Goal: Task Accomplishment & Management: Complete application form

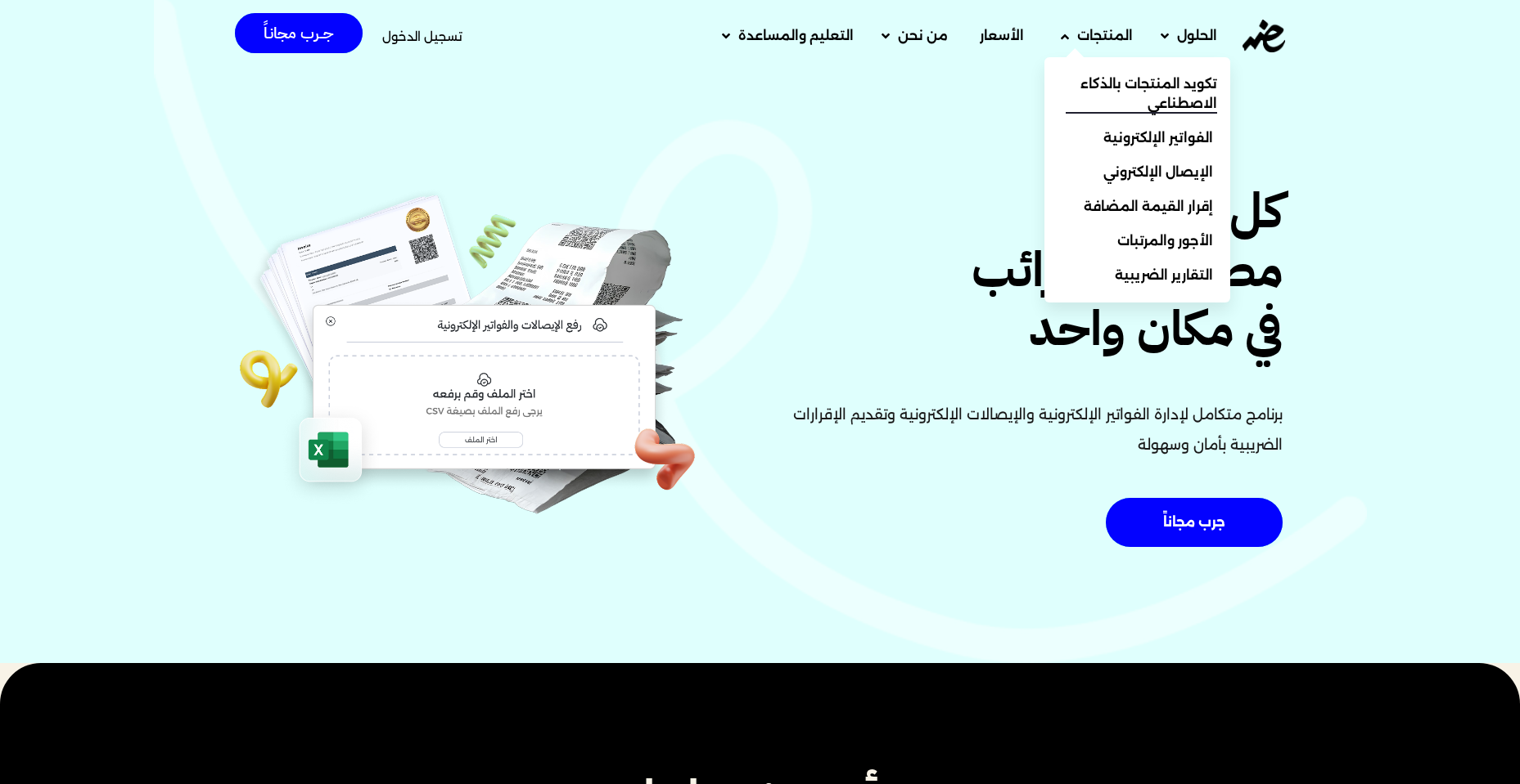
click at [1095, 85] on span "تكويد المنتجات بالذكاء الاصطناعي" at bounding box center [1141, 94] width 151 height 39
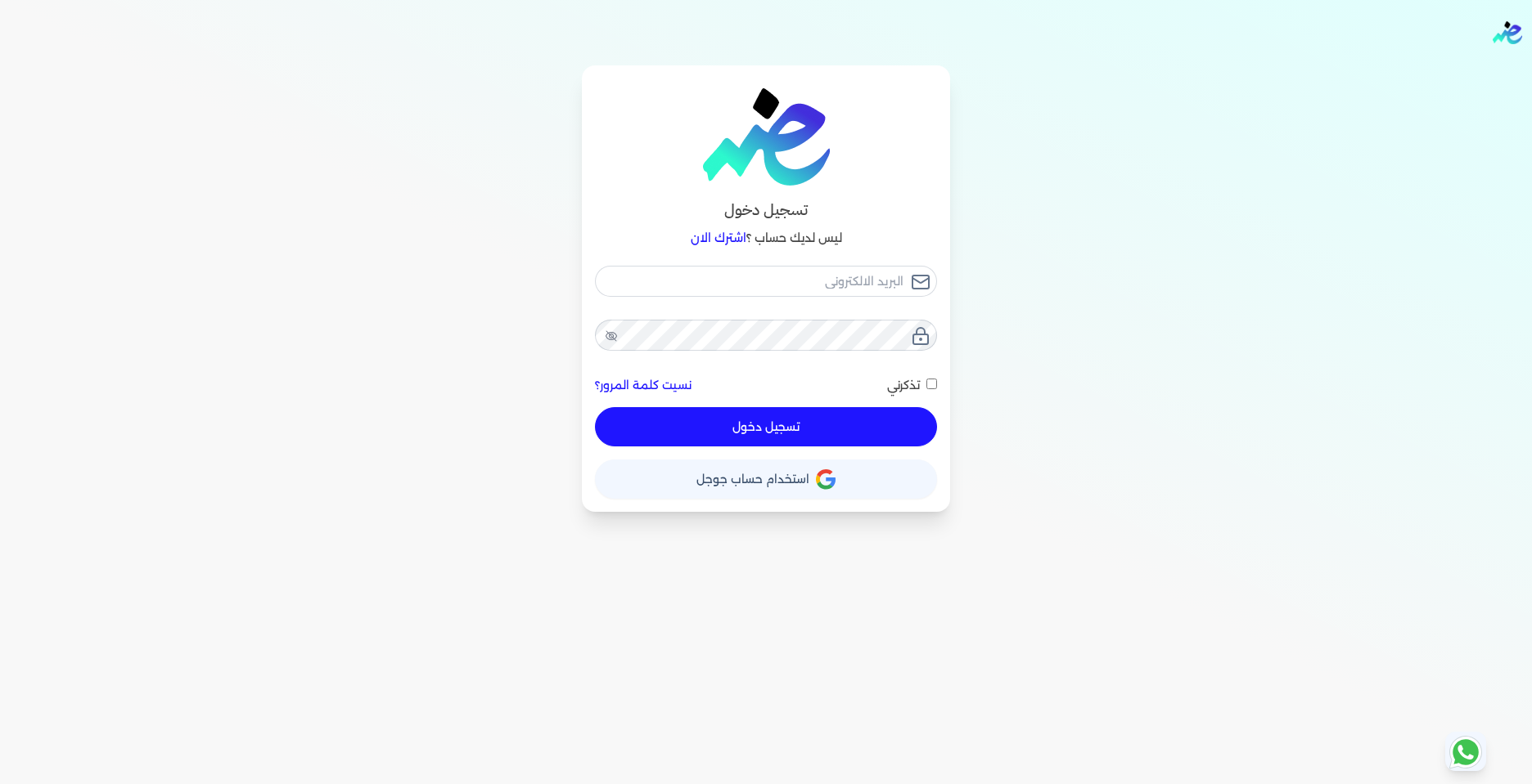
click at [771, 478] on span "استخدام حساب جوجل" at bounding box center [753, 479] width 113 height 11
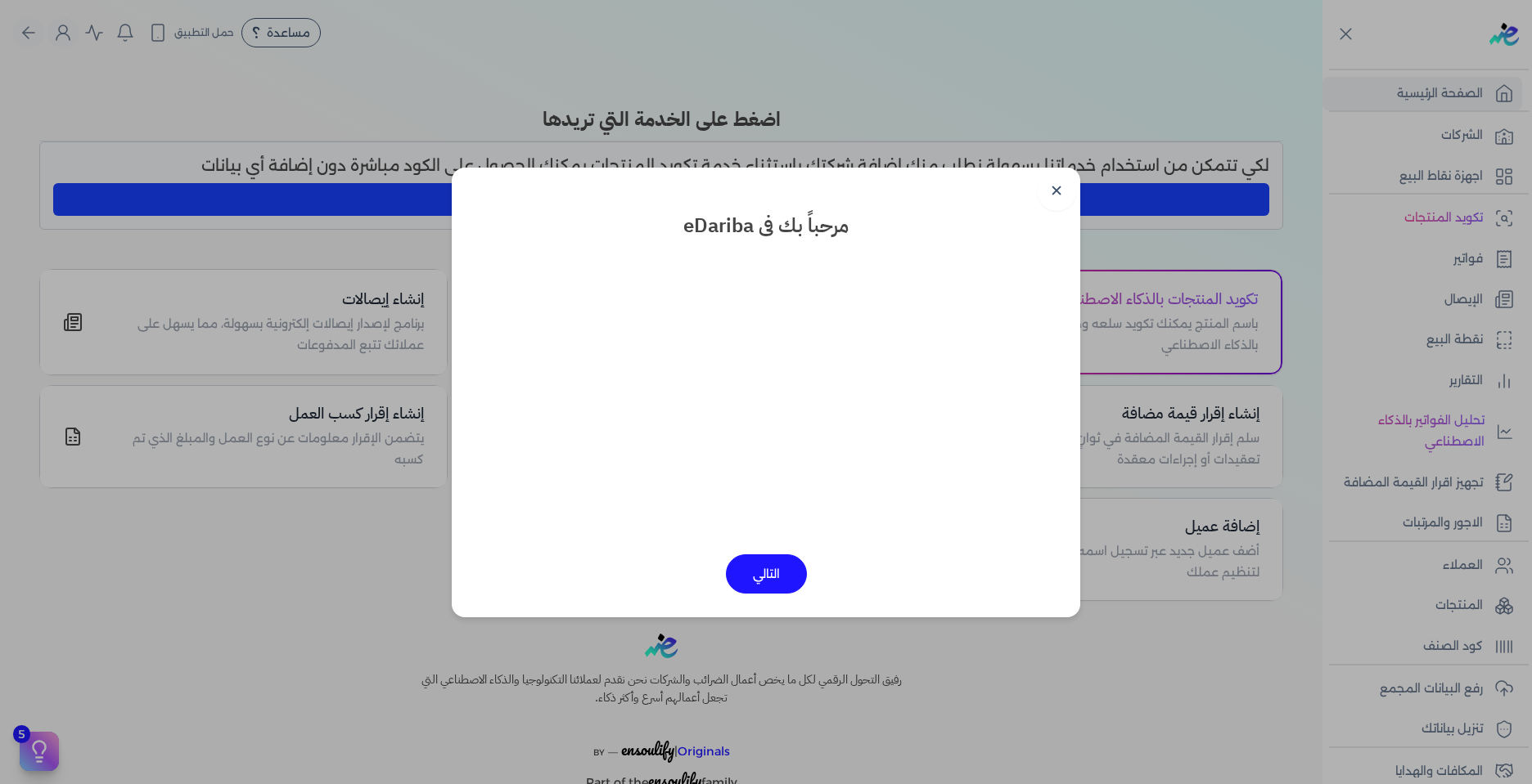
click at [742, 564] on button "التالي" at bounding box center [766, 574] width 81 height 39
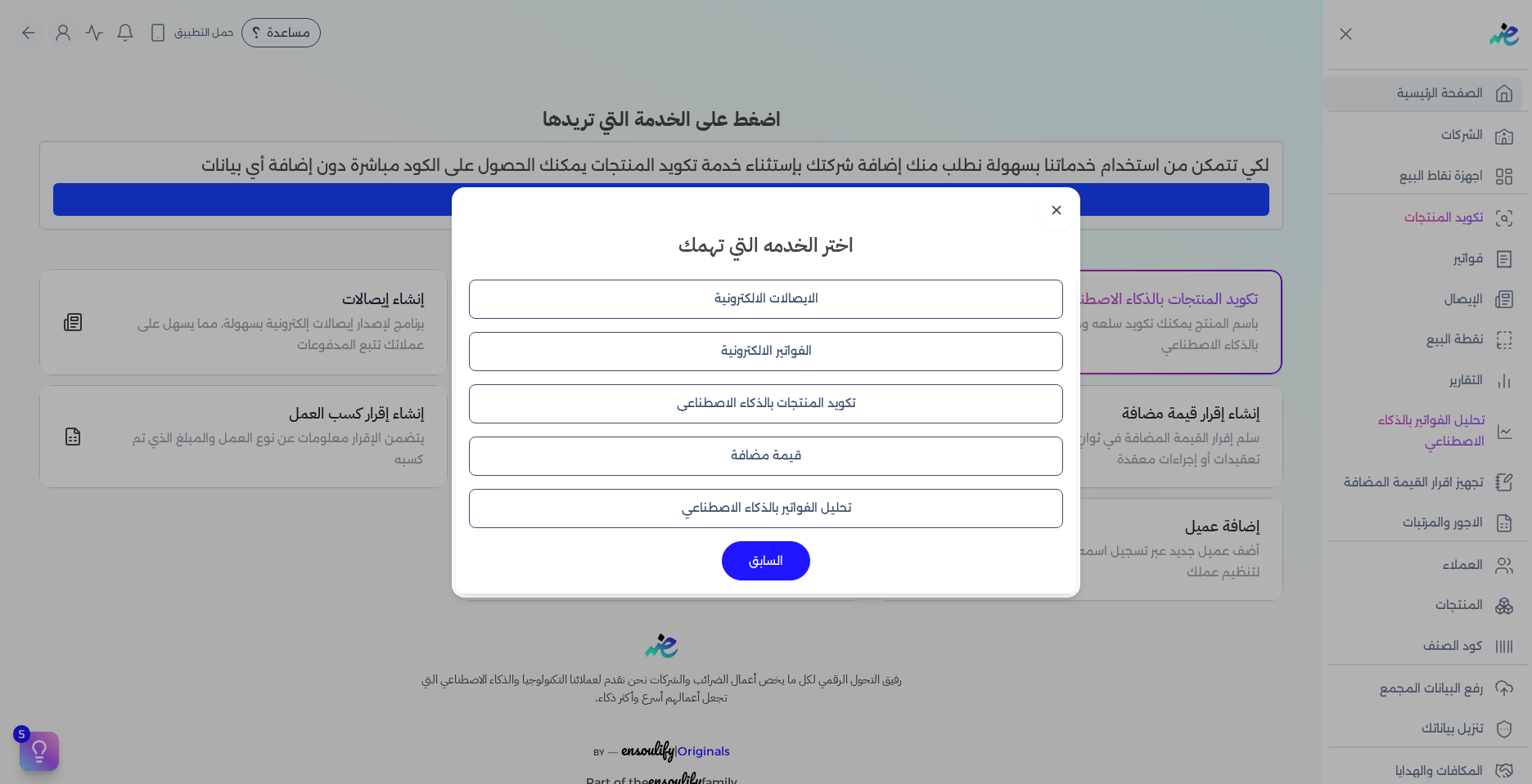
click at [765, 366] on button "الفواتير الالكترونية" at bounding box center [766, 352] width 594 height 39
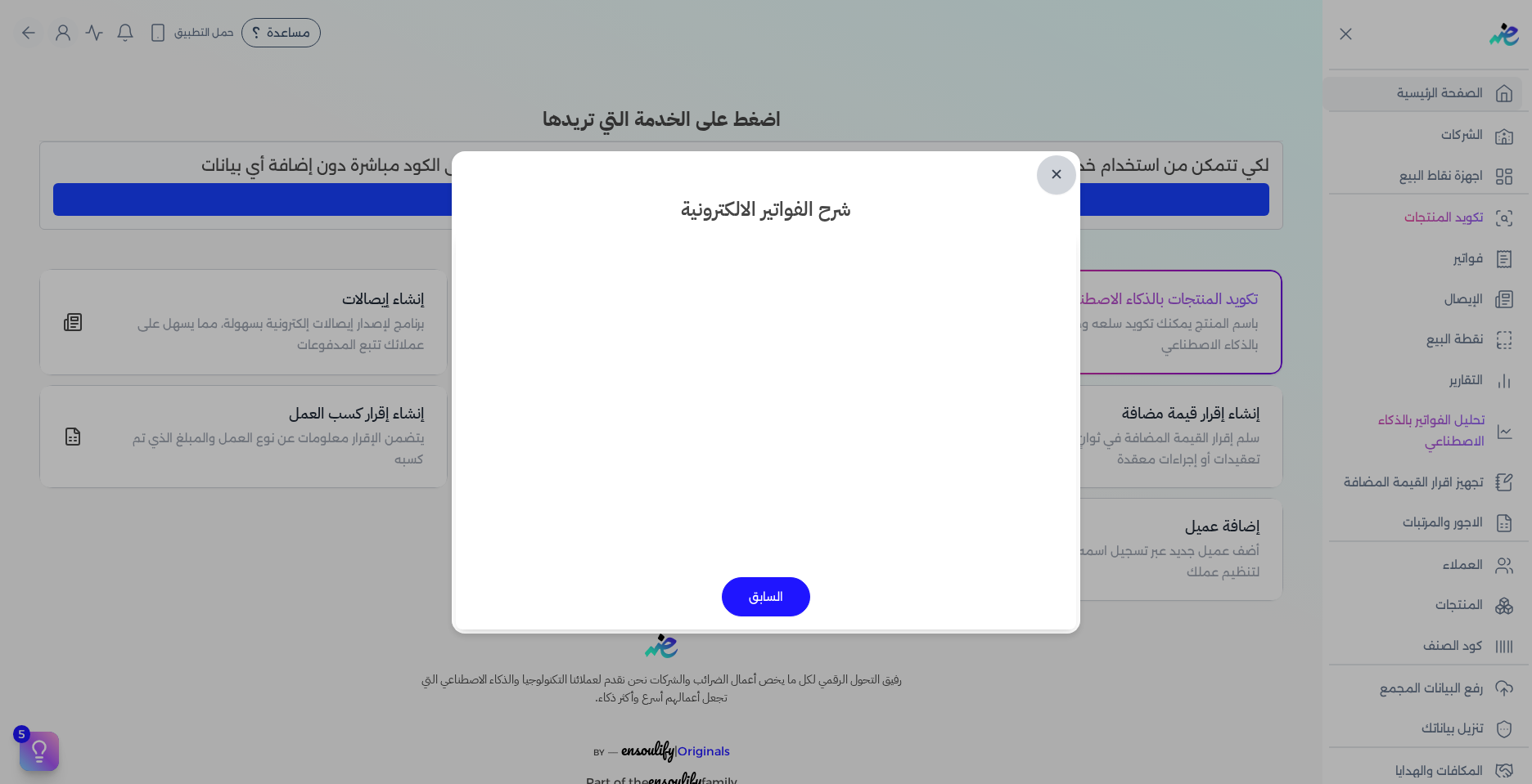
click at [1050, 166] on link "✕" at bounding box center [1057, 175] width 39 height 39
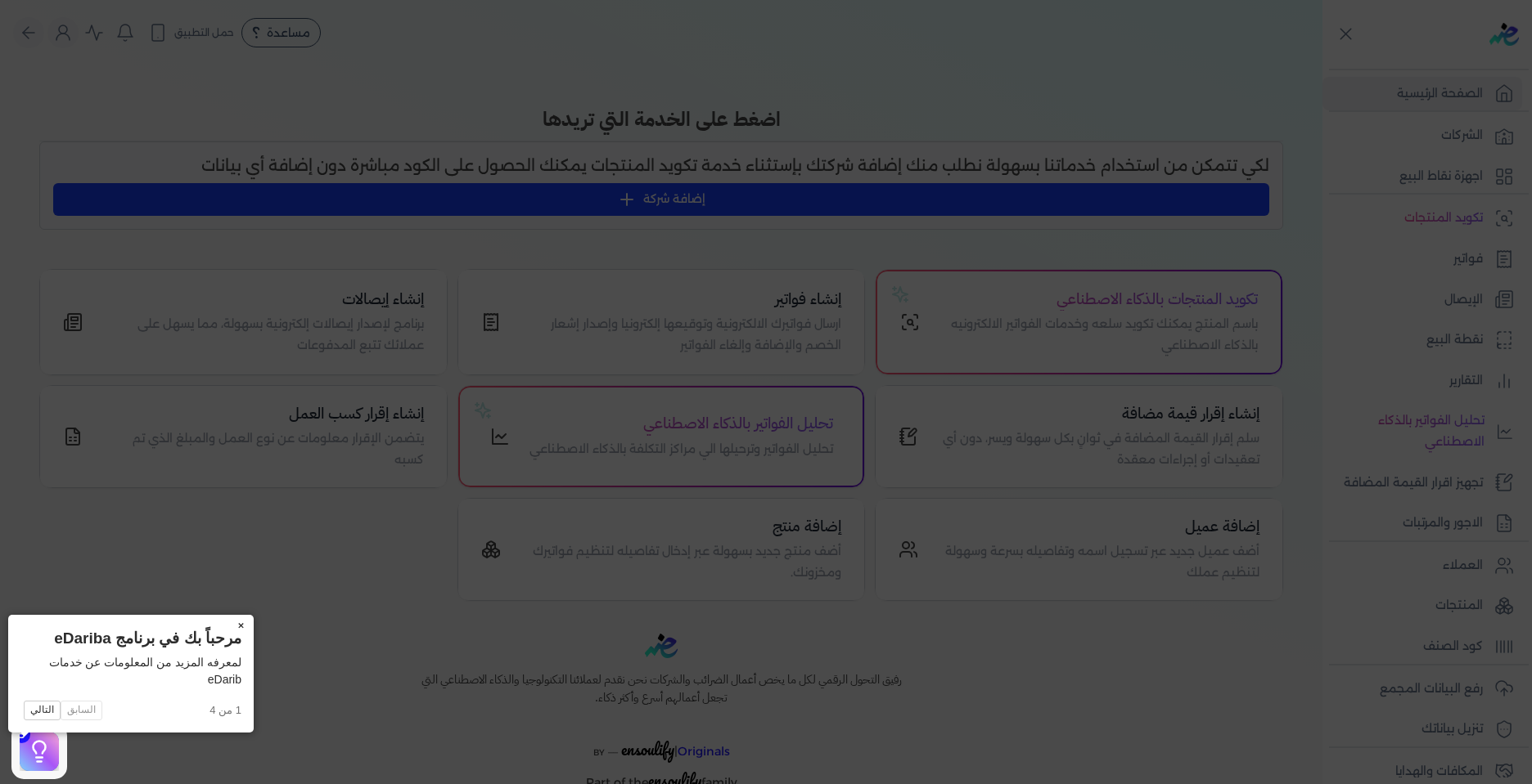
click at [227, 625] on button "×" at bounding box center [240, 626] width 27 height 23
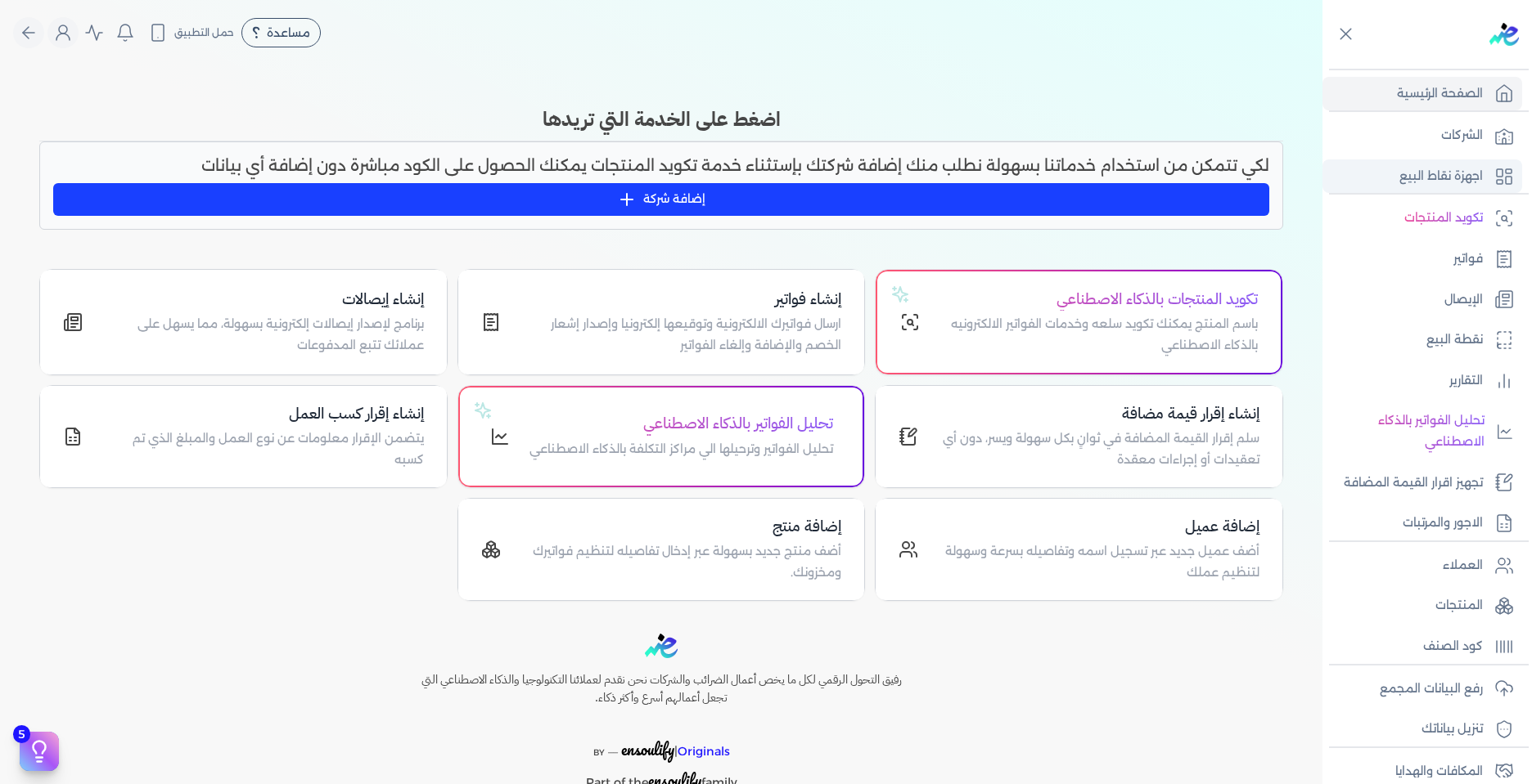
click at [1467, 175] on p "اجهزة نقاط البيع" at bounding box center [1440, 177] width 83 height 21
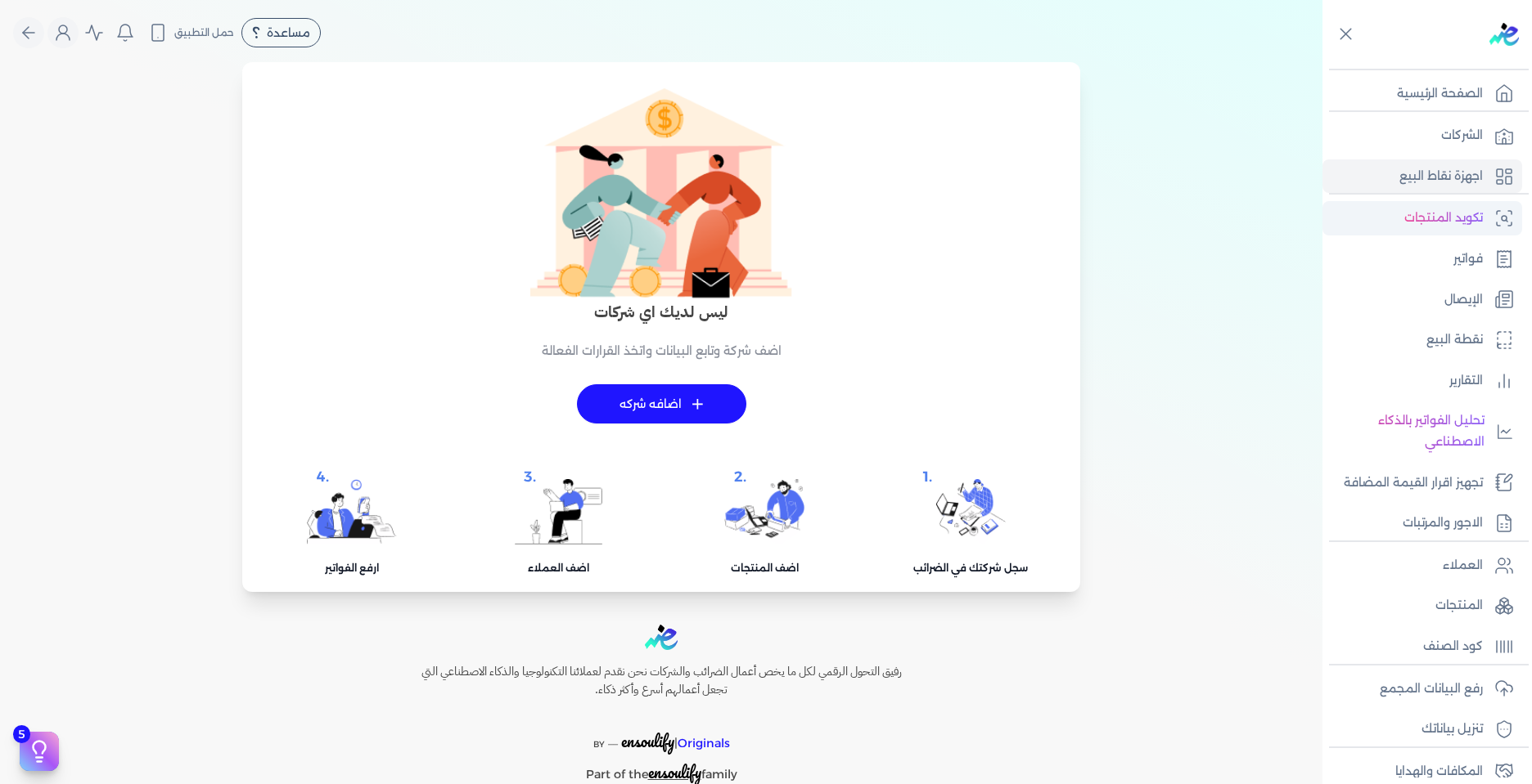
click at [1420, 220] on p "تكويد المنتجات" at bounding box center [1444, 218] width 79 height 21
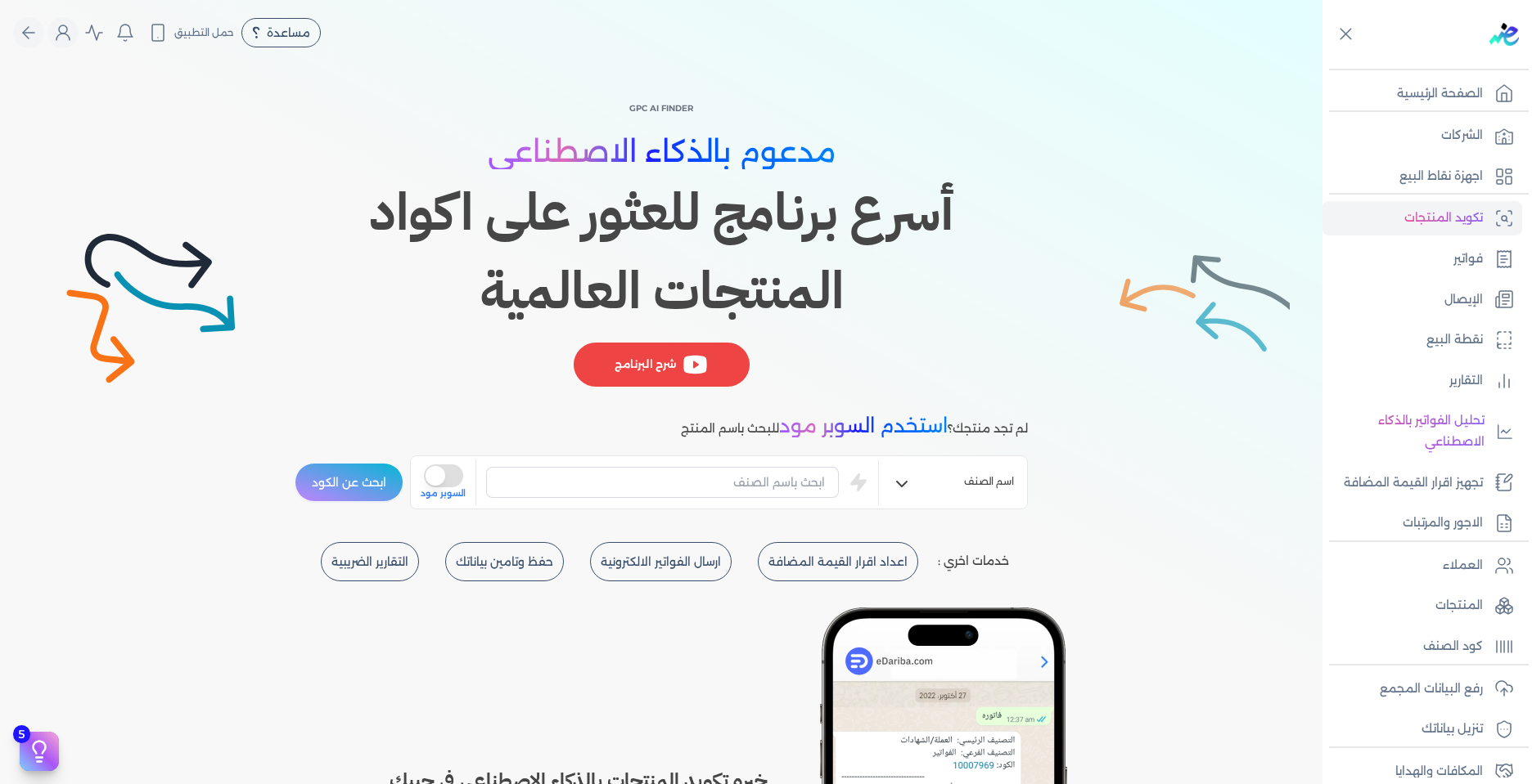
scroll to position [196, 0]
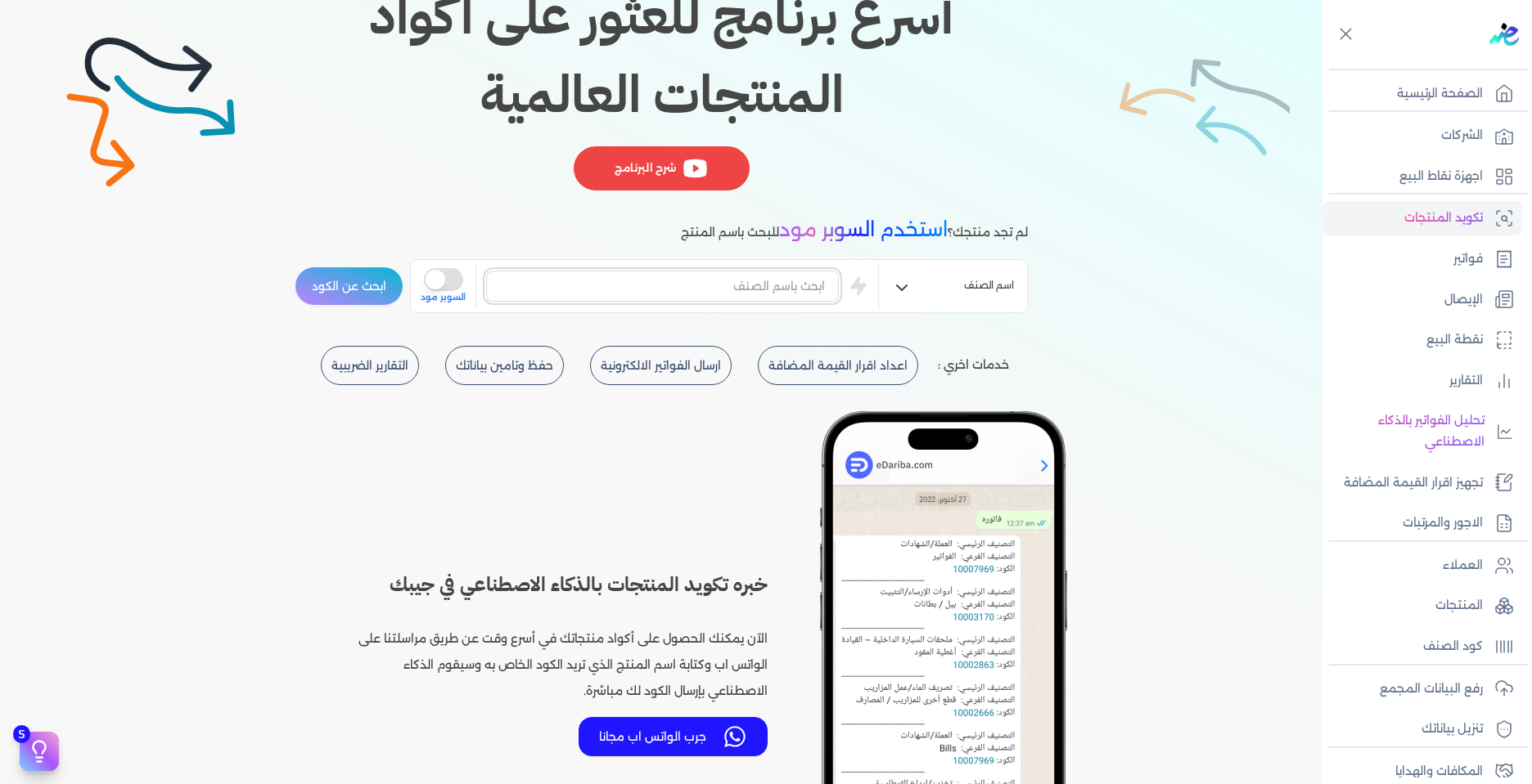
click at [524, 291] on input "text" at bounding box center [662, 286] width 353 height 31
click at [593, 287] on input "text" at bounding box center [662, 286] width 353 height 31
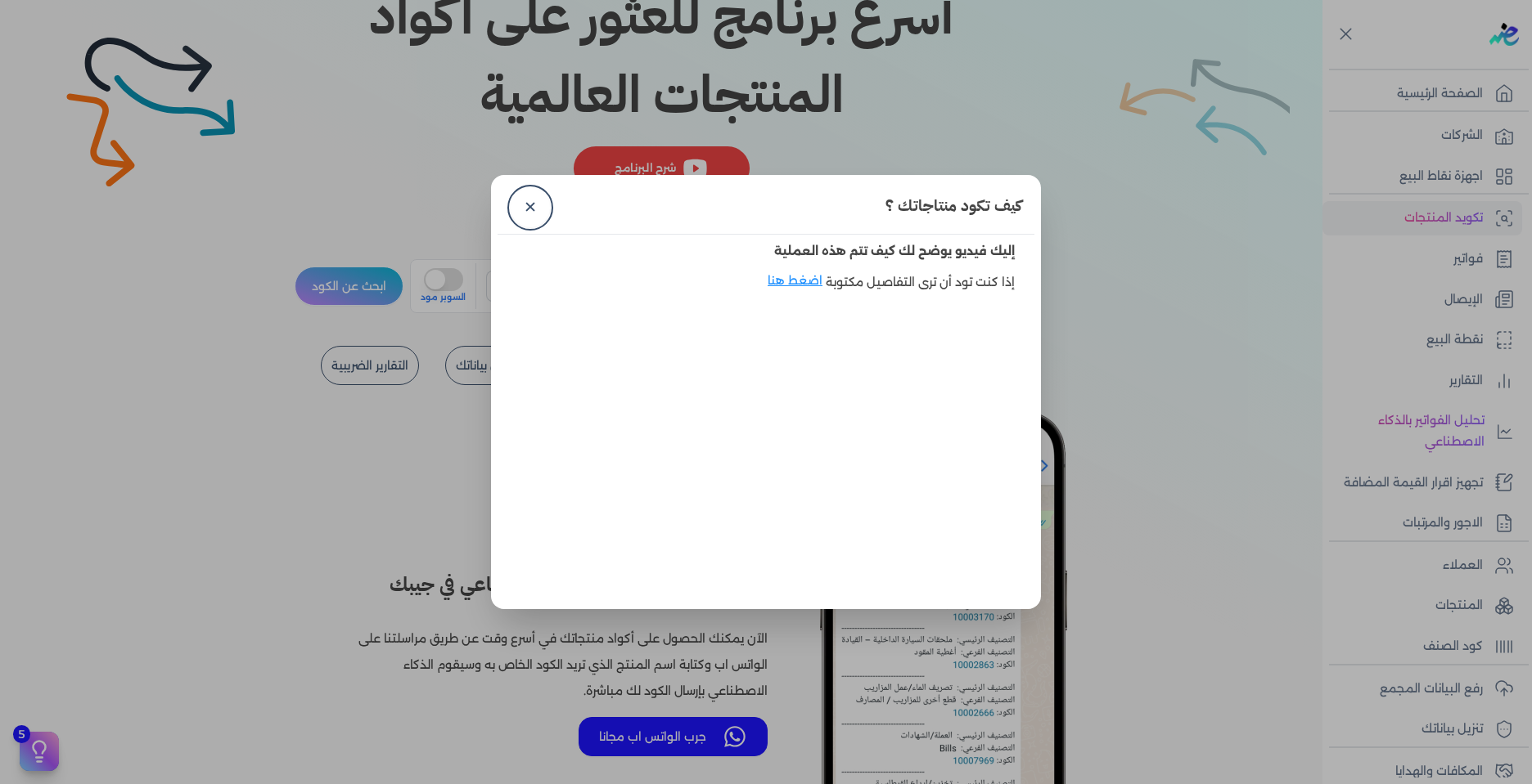
click at [593, 287] on body "برجاء مراجعة صحة رقم التسجيل الضريبي : من هنا Dismiss ✕ ✕ استهلكت 100% من الباق…" at bounding box center [766, 392] width 1532 height 784
click at [522, 191] on link "✕" at bounding box center [530, 208] width 39 height 39
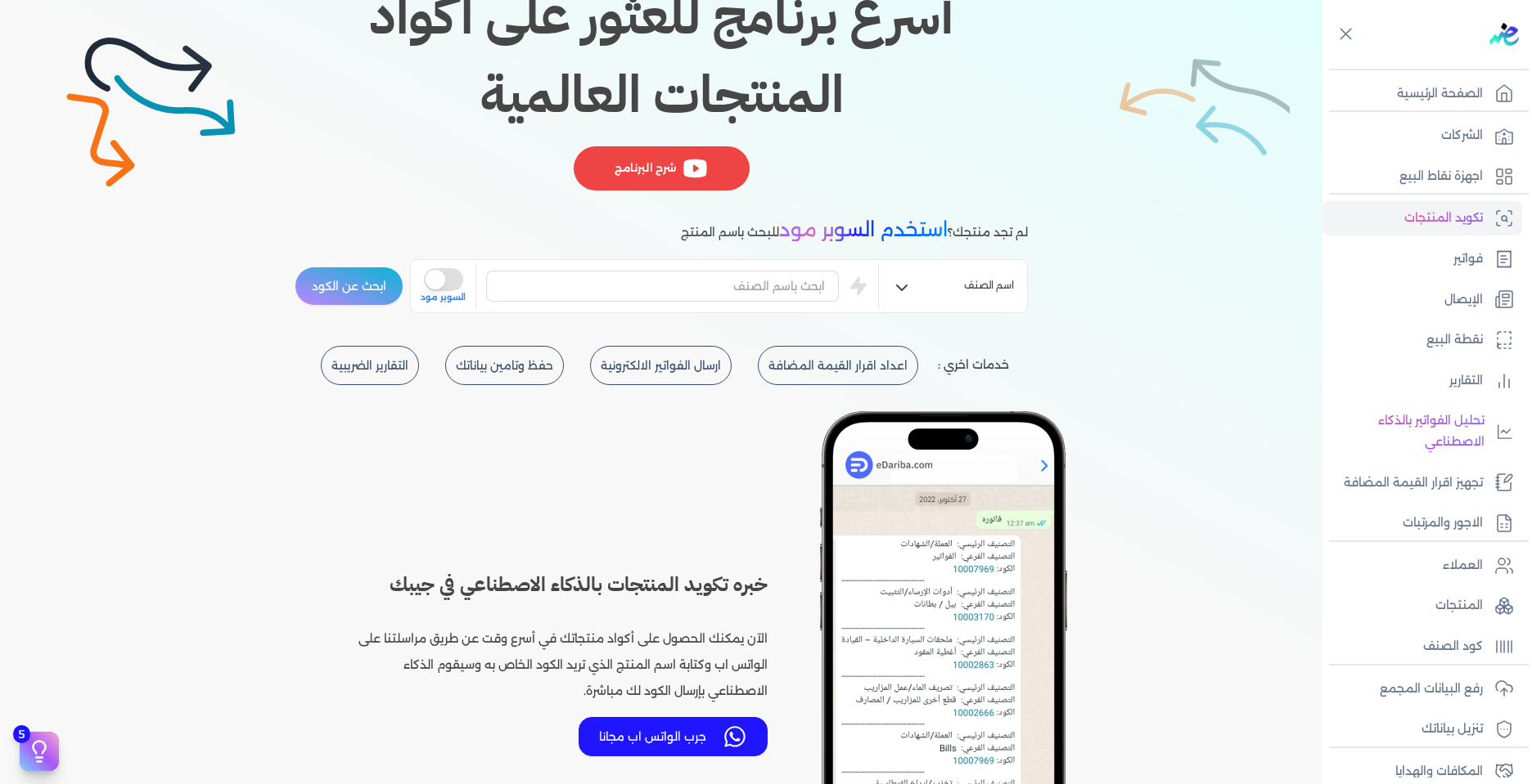
click at [626, 307] on div "is super mode السوبر مود" at bounding box center [649, 286] width 457 height 45
click at [628, 301] on input "text" at bounding box center [662, 286] width 353 height 31
type input "]"
type input "Domain"
click at [321, 278] on button "ابحث عن الكود" at bounding box center [348, 286] width 109 height 39
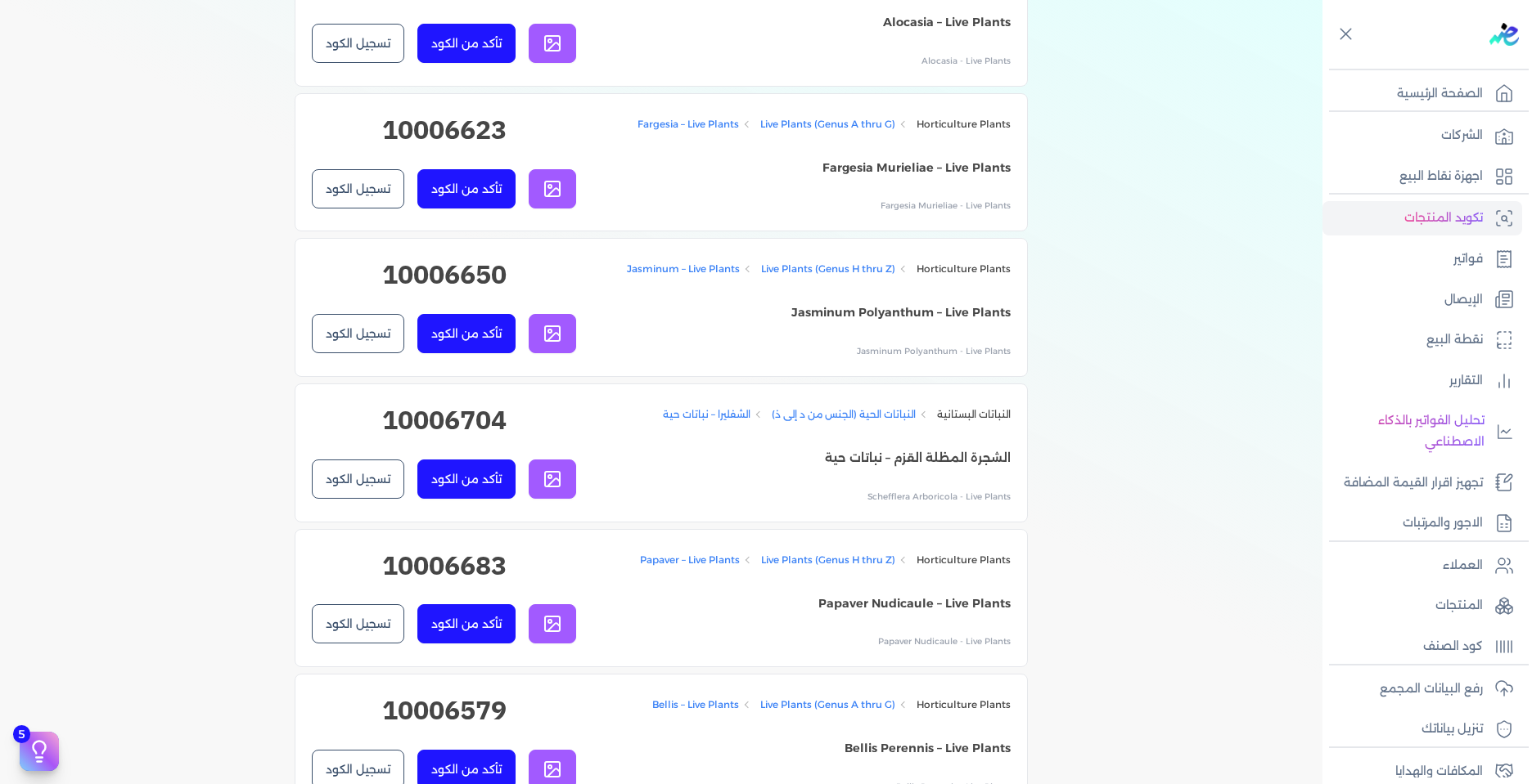
scroll to position [3239, 0]
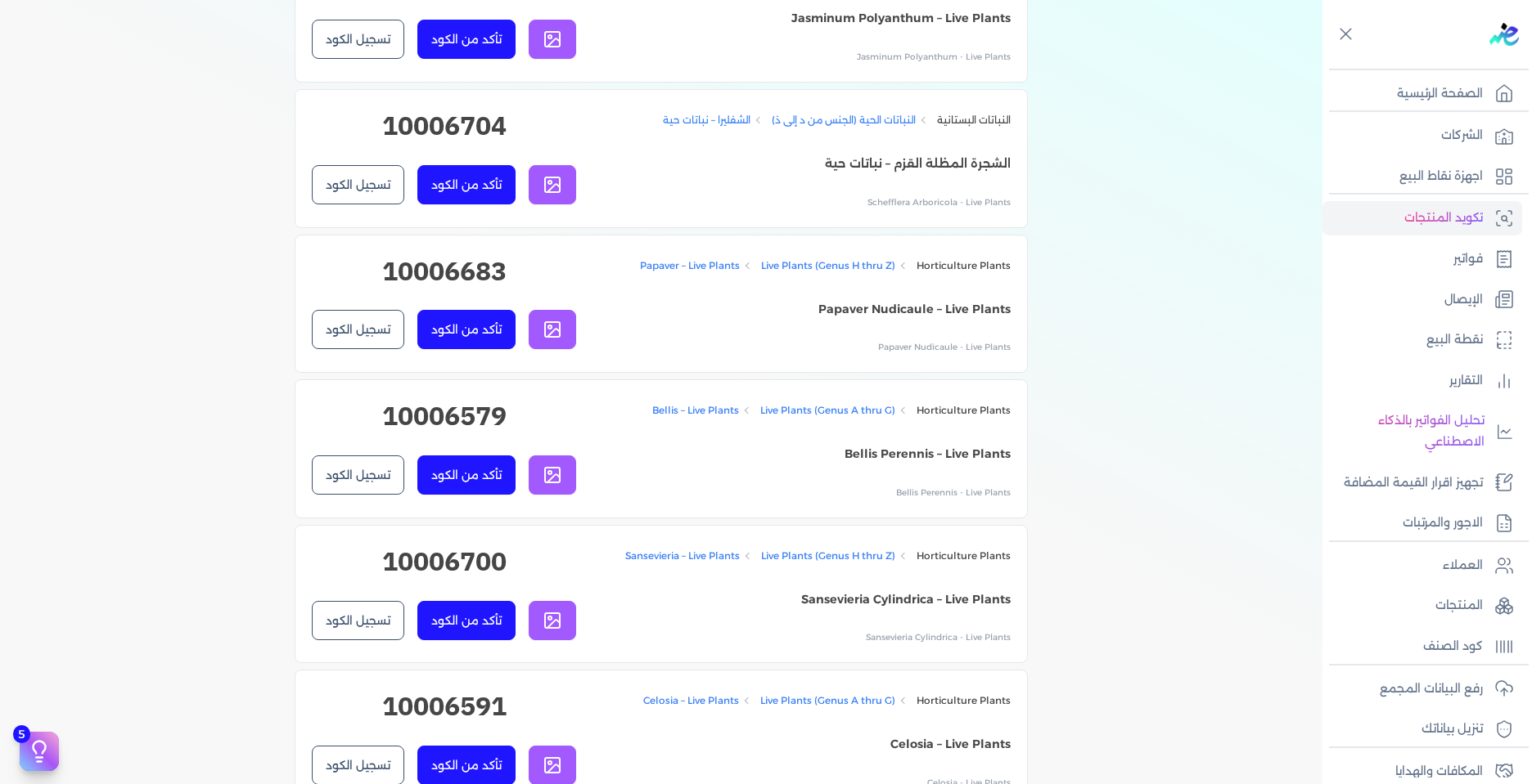
click at [562, 340] on icon at bounding box center [552, 329] width 20 height 20
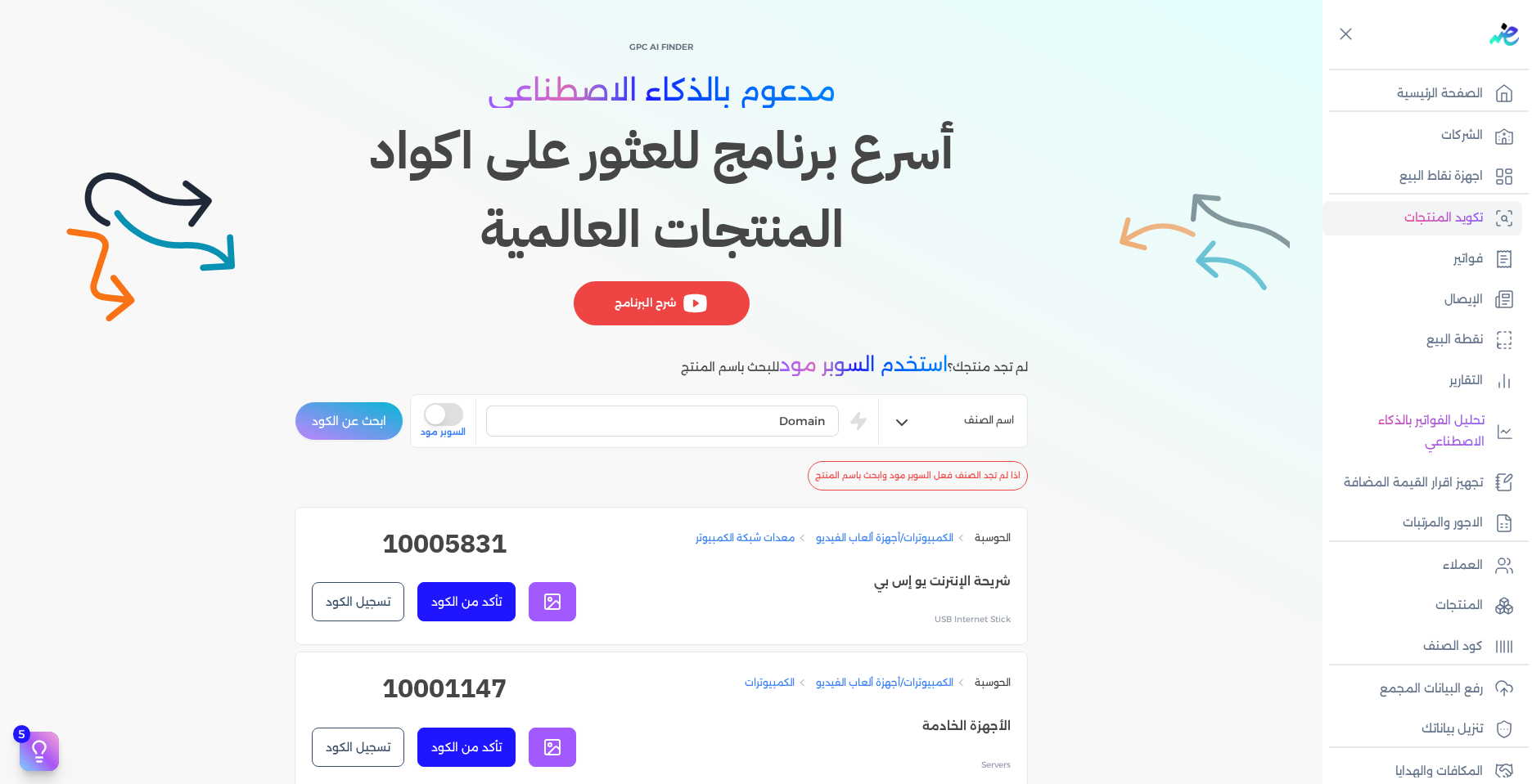
scroll to position [0, 0]
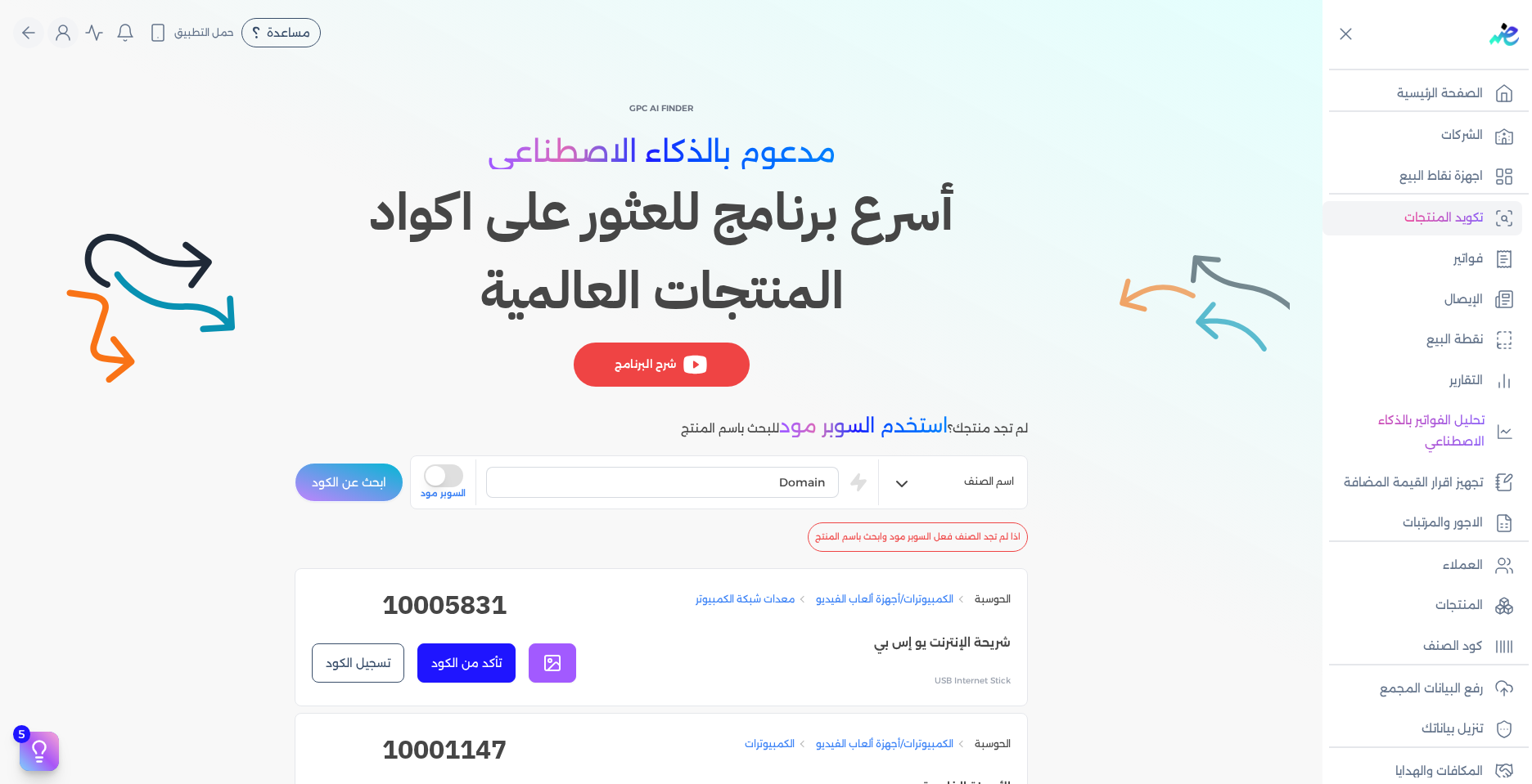
click at [450, 479] on button "is super mode" at bounding box center [444, 476] width 39 height 23
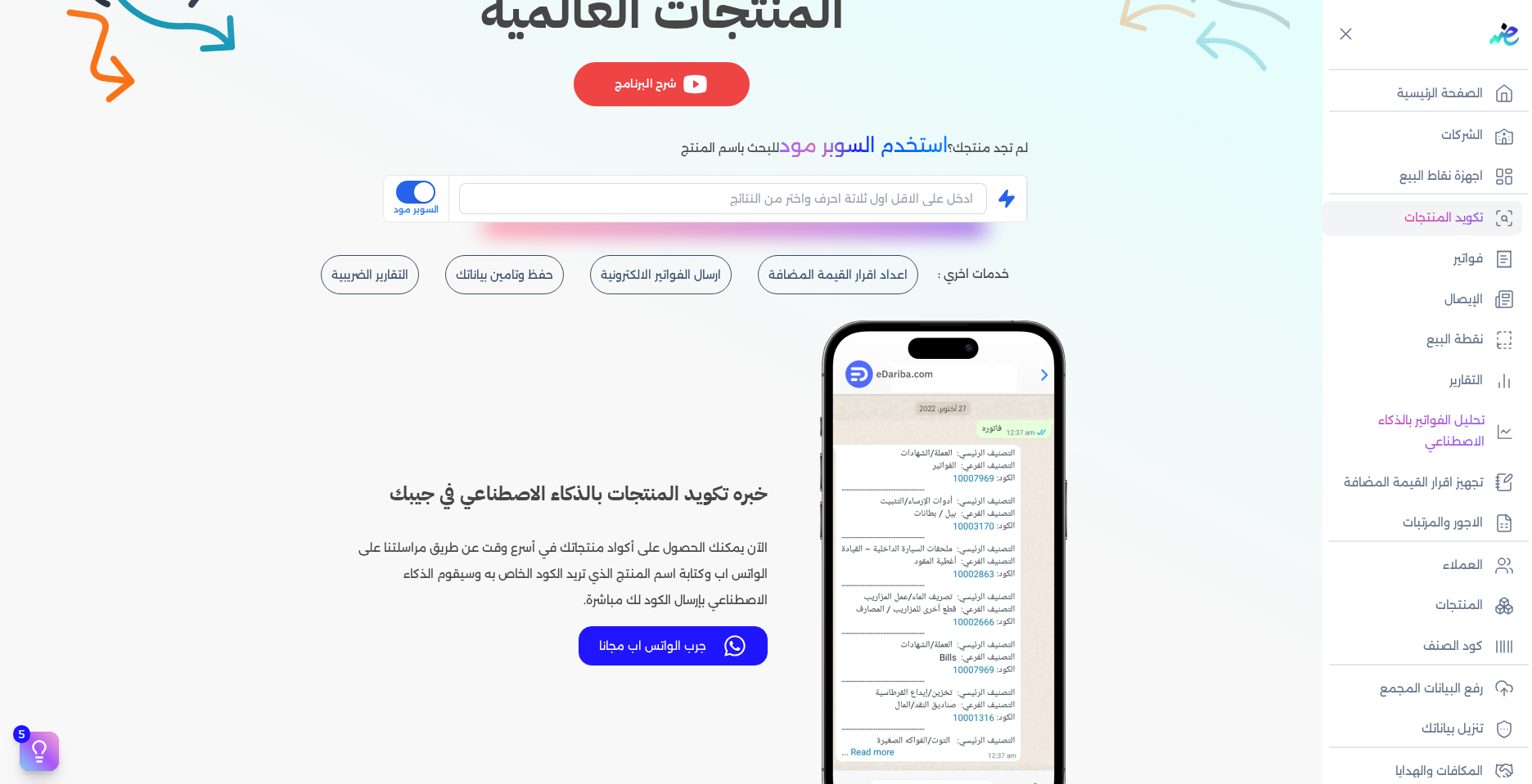
scroll to position [294, 0]
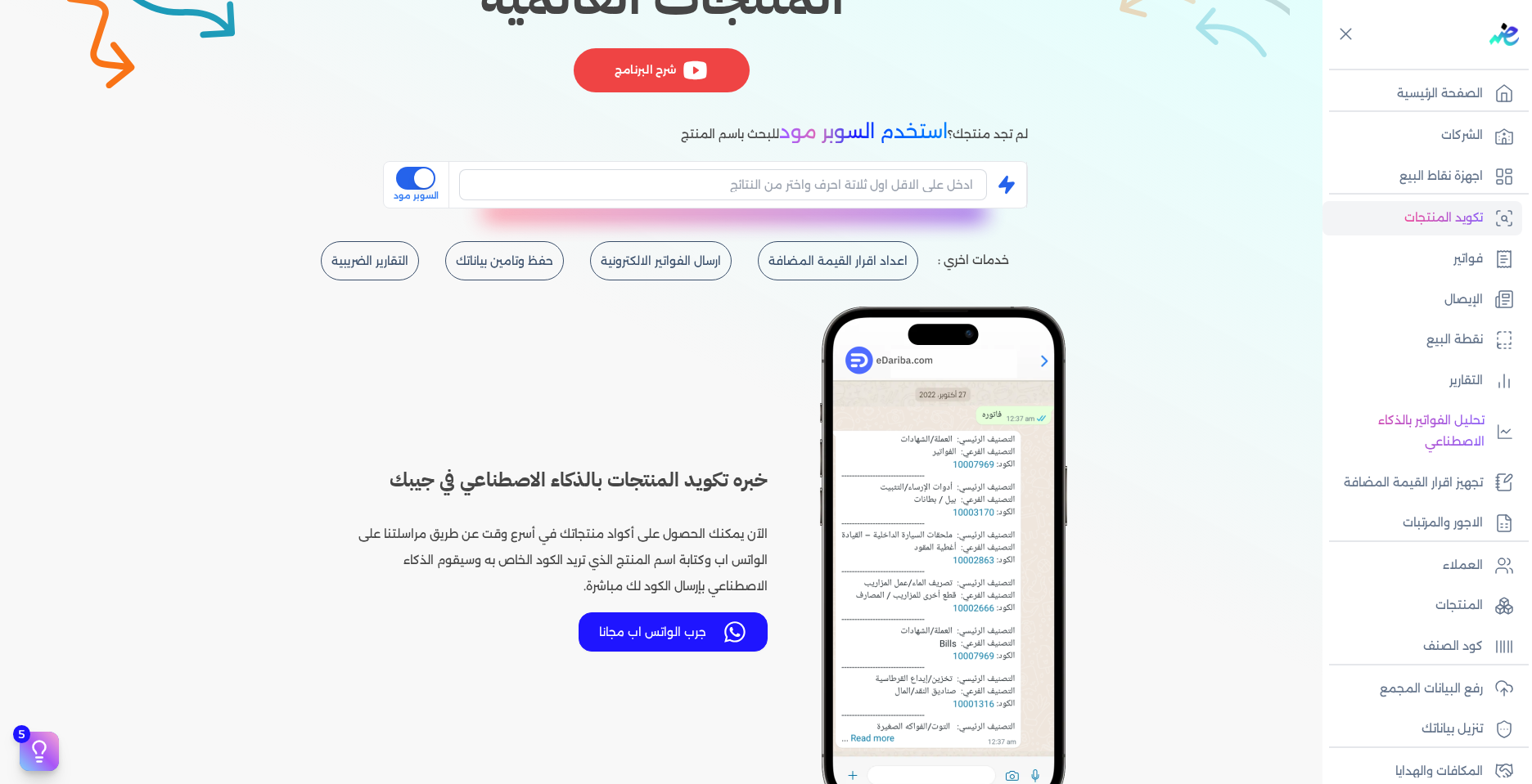
click at [417, 184] on button "is super mode" at bounding box center [415, 178] width 39 height 23
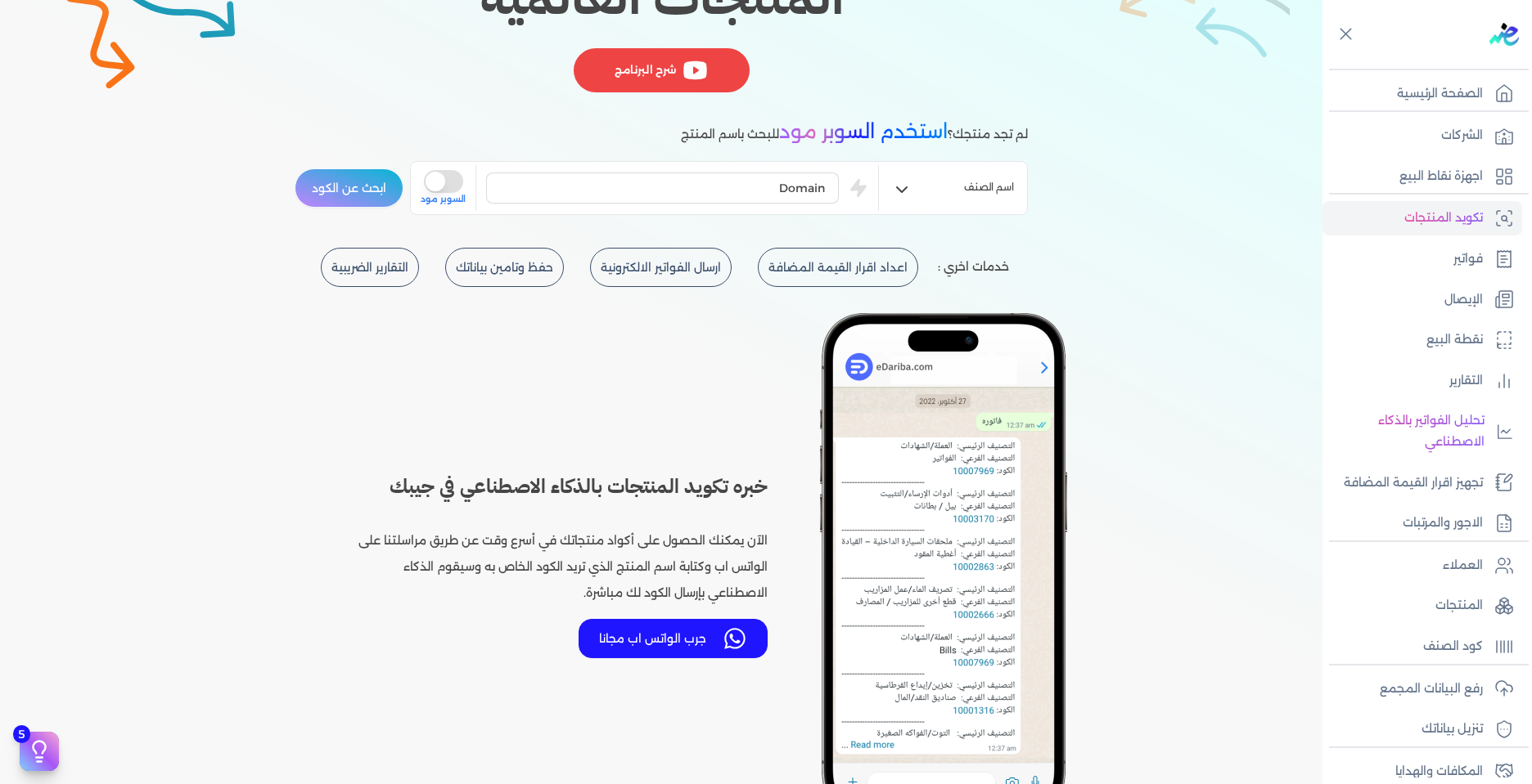
click at [911, 187] on icon "button" at bounding box center [901, 190] width 20 height 20
click at [858, 184] on icon at bounding box center [858, 188] width 16 height 18
click at [450, 184] on button "is super mode" at bounding box center [444, 181] width 39 height 23
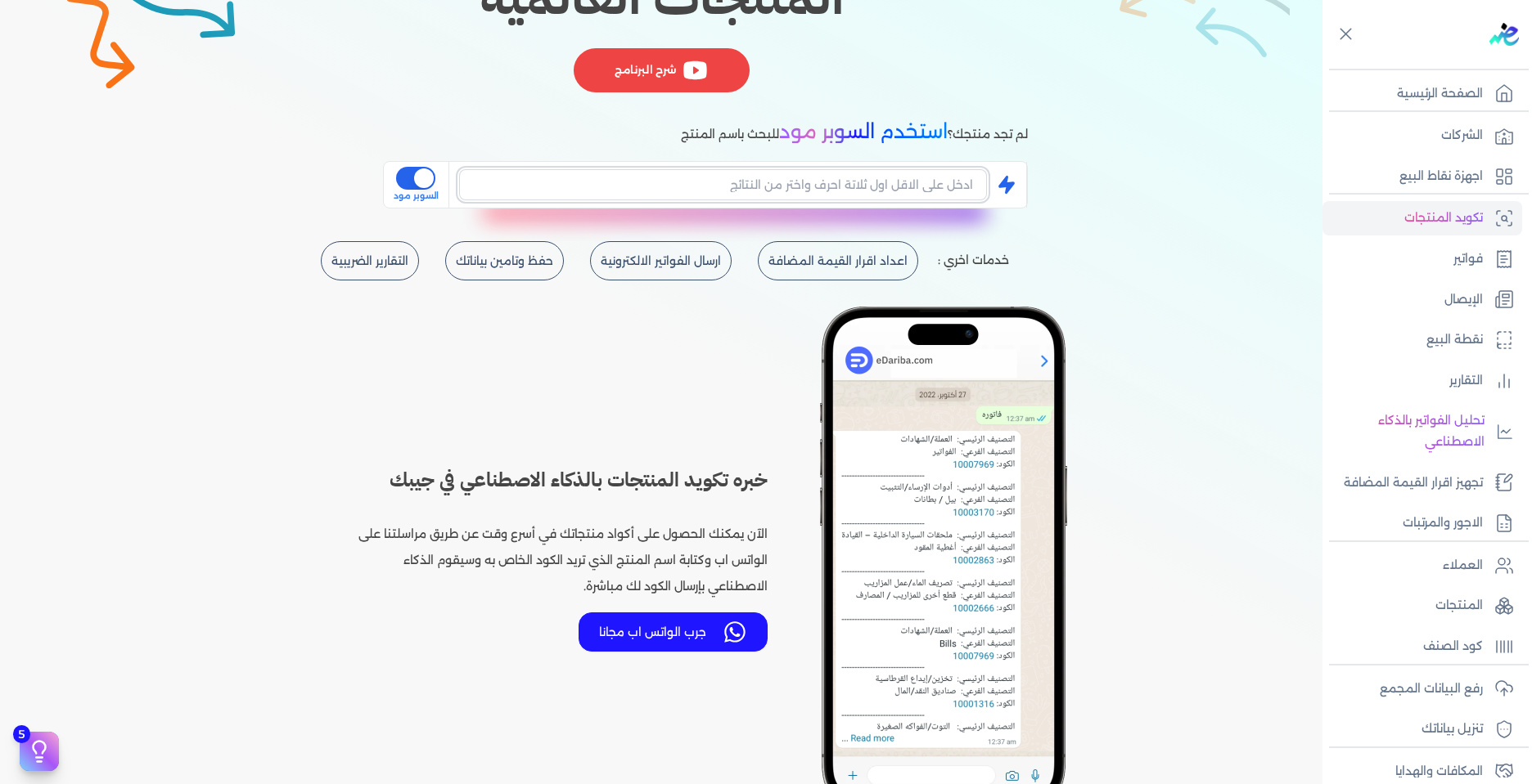
click at [731, 183] on input "text" at bounding box center [723, 184] width 528 height 31
click at [851, 196] on input "text" at bounding box center [723, 184] width 528 height 31
type input "]"
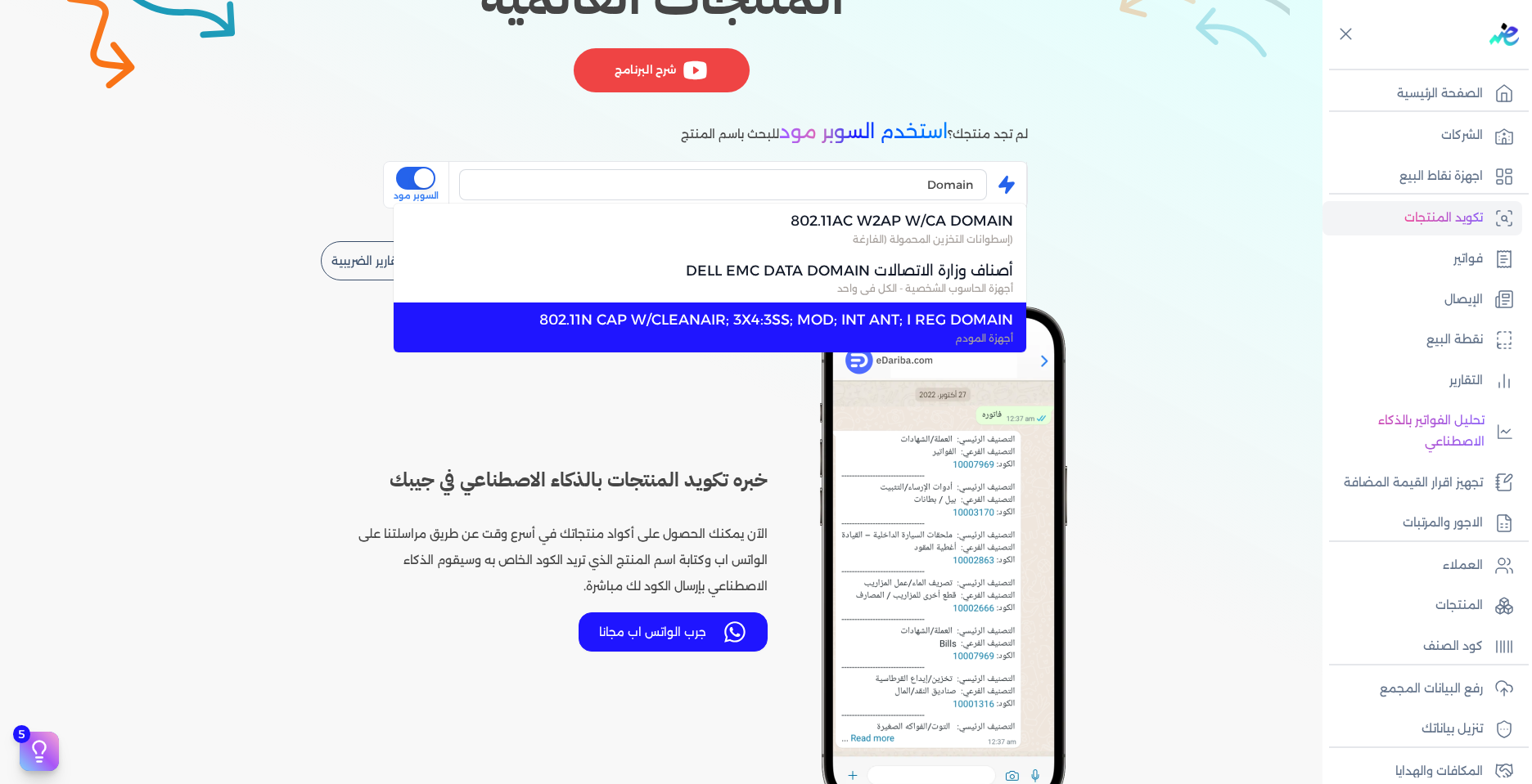
click at [692, 325] on span "802.11N CAP W/CLEANAIR; 3X4:3SS; MOD; INT ANT; I REG DOMAIN" at bounding box center [720, 319] width 587 height 21
type input "802.11N CAP W/CLEANAIR; 3X4:3SS; MOD; INT ANT; I REG DOMAIN"
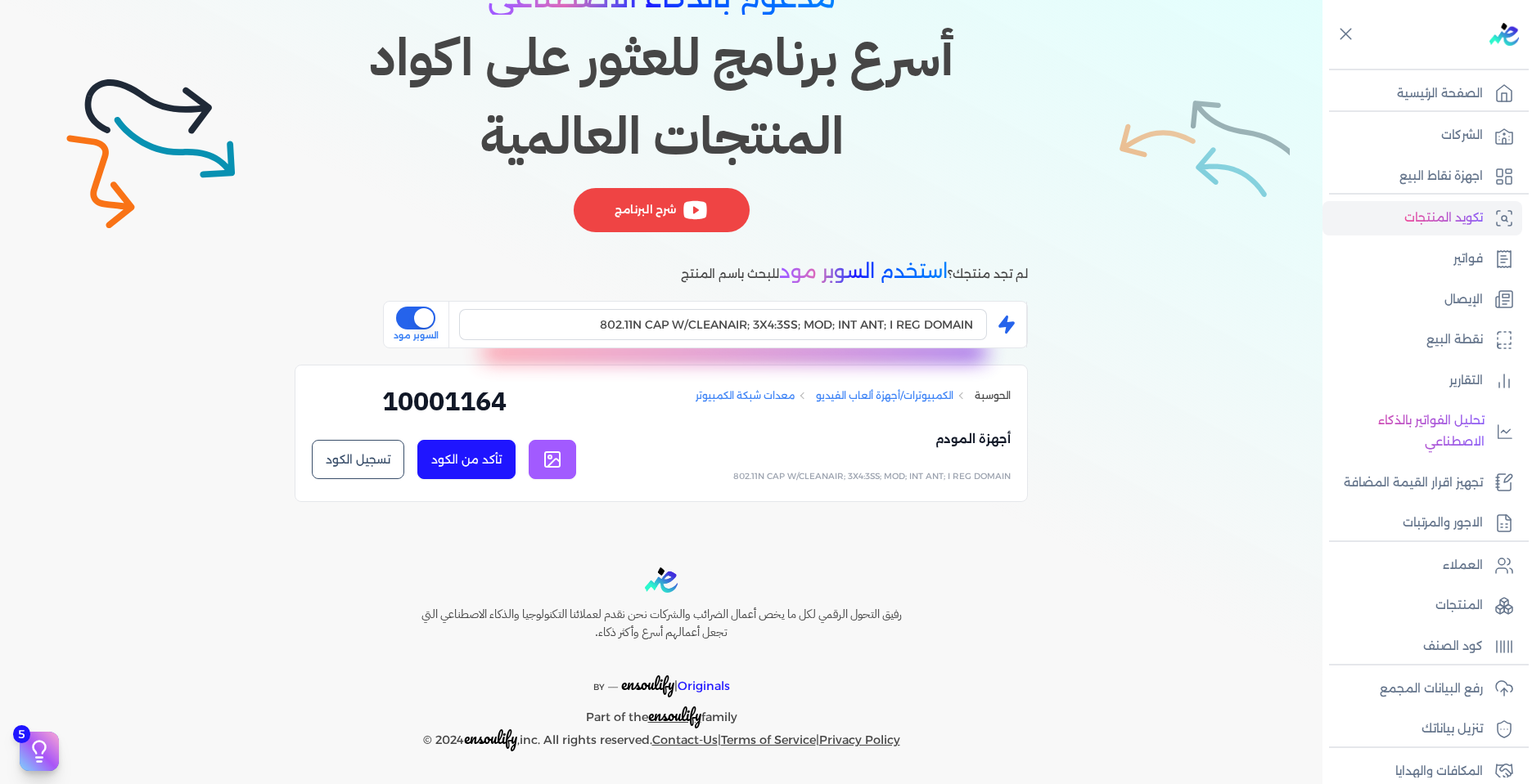
click at [500, 455] on button "تأكد من الكود" at bounding box center [466, 460] width 98 height 39
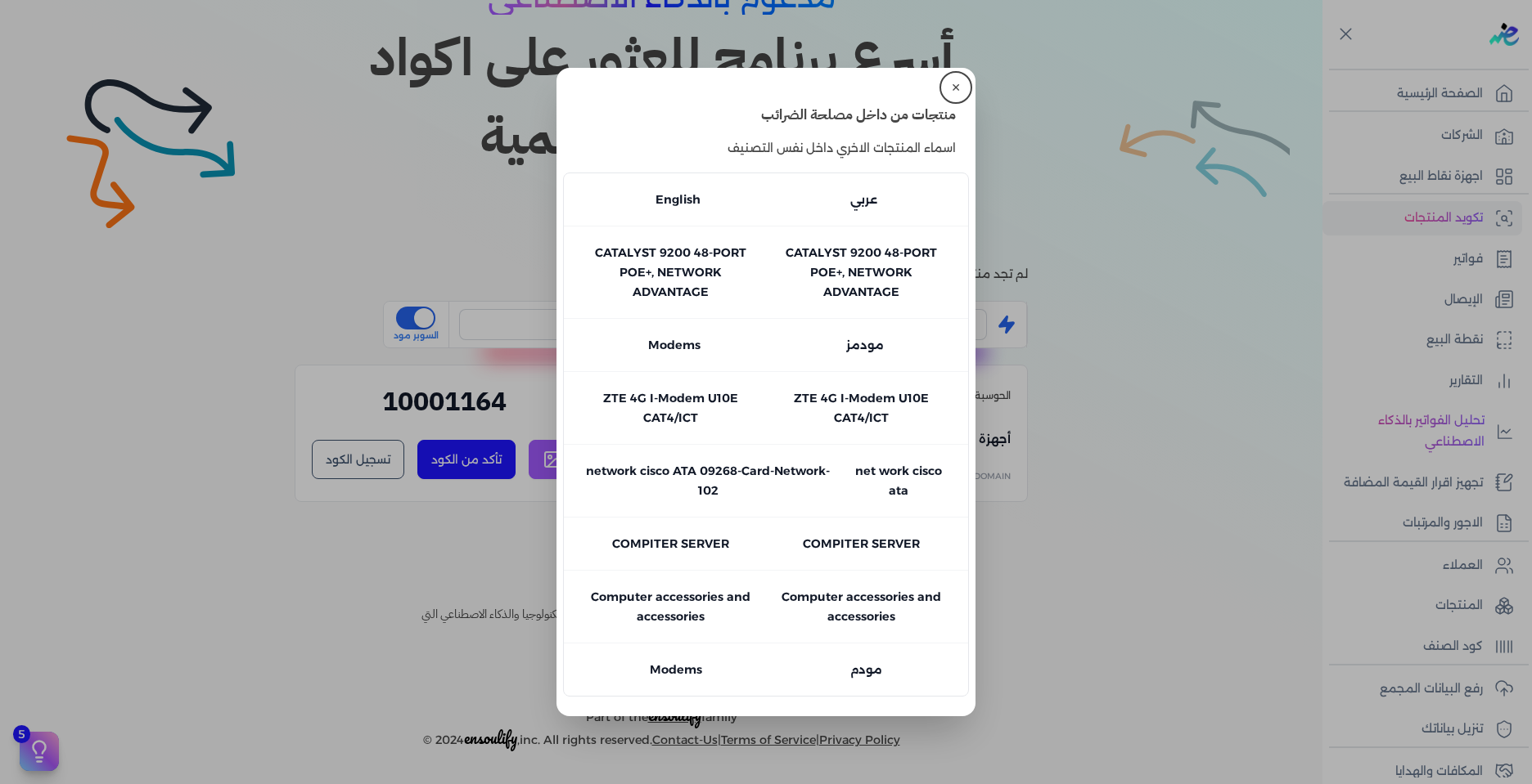
click at [469, 557] on button "close" at bounding box center [766, 392] width 1532 height 784
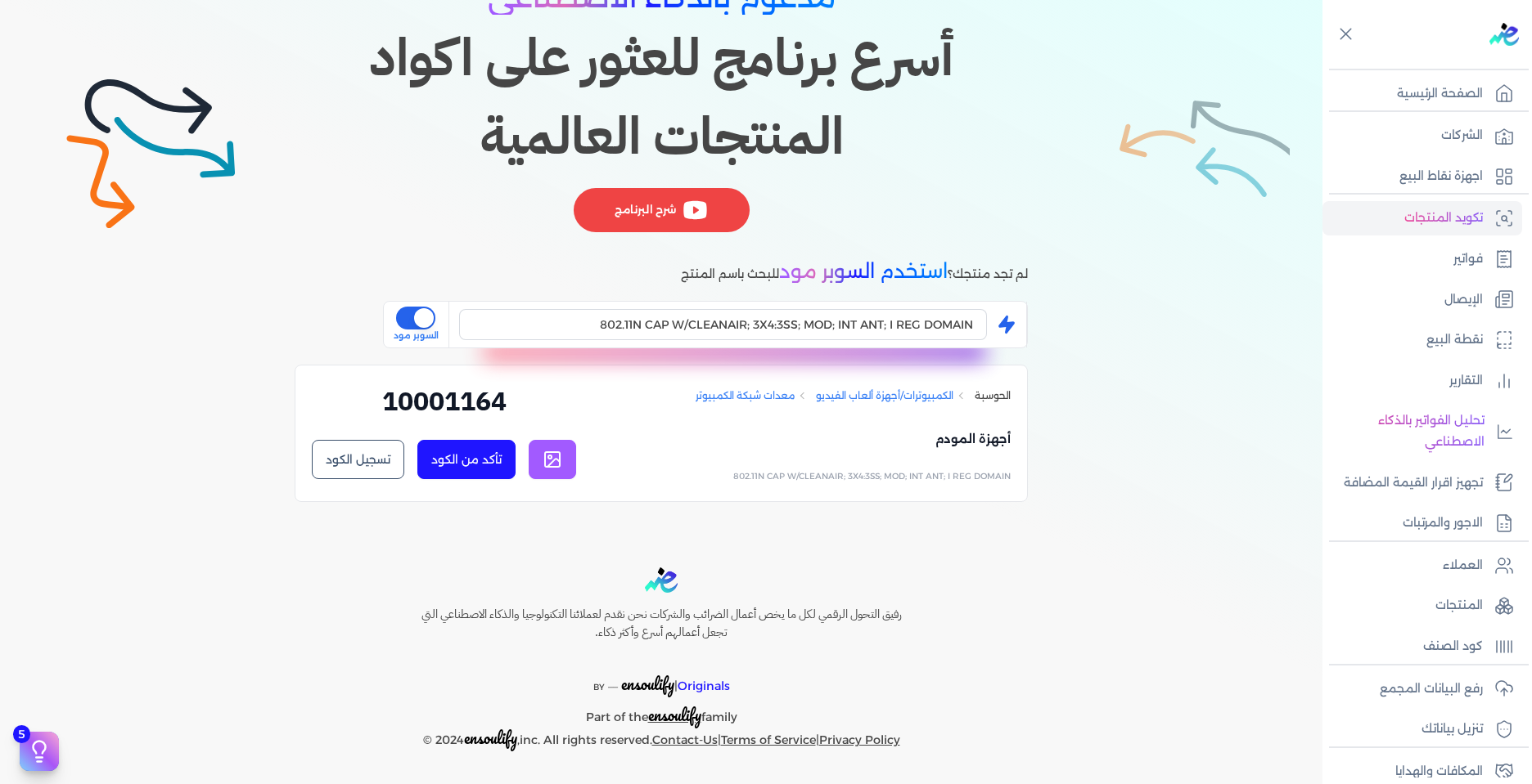
click at [483, 401] on h2 "10001164" at bounding box center [444, 407] width 264 height 51
click at [357, 457] on button "تسجيل الكود" at bounding box center [358, 460] width 93 height 39
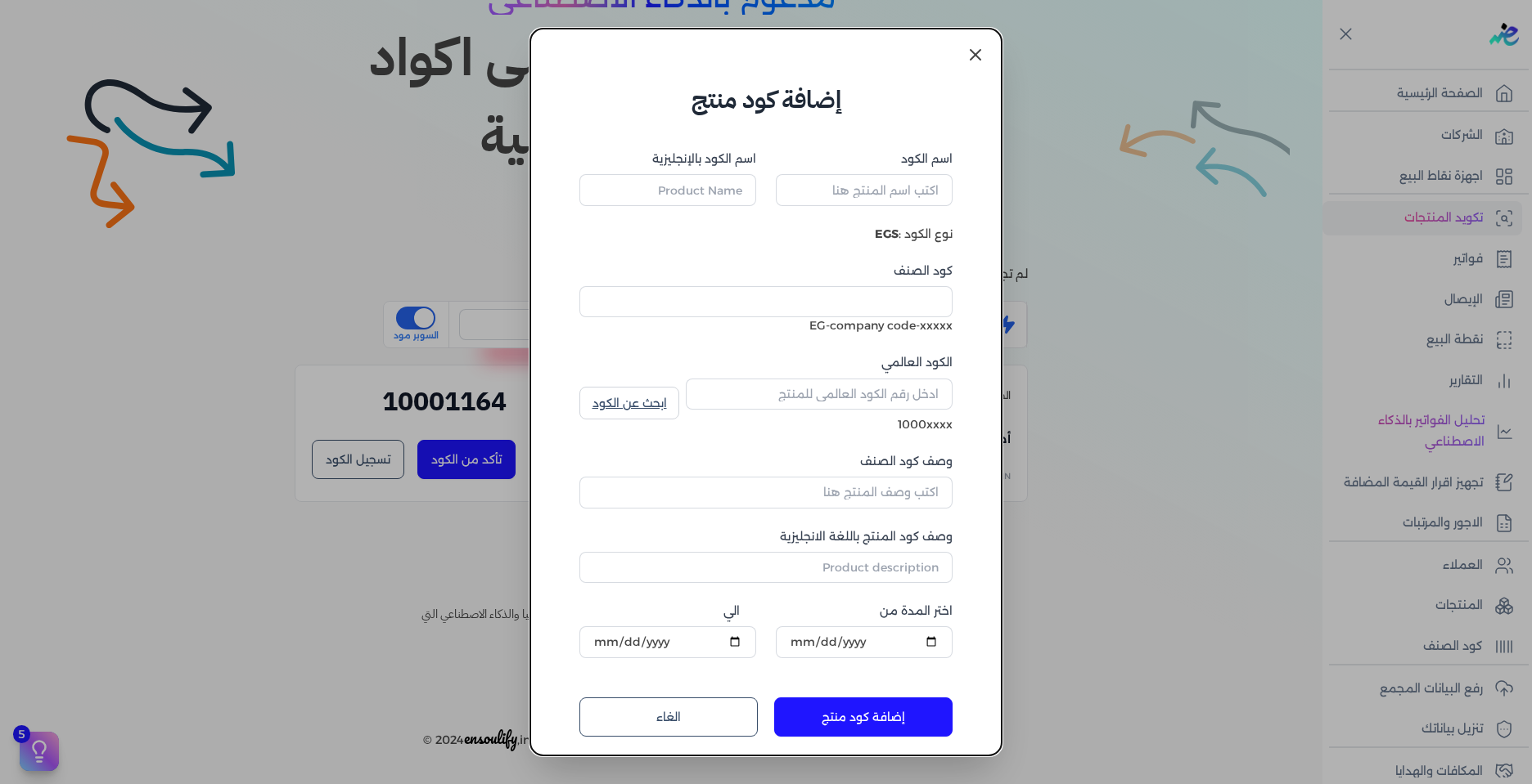
type input "أجهزة المودم"
type input "802.11N CAP W/CLEANAIR; 3X4:3SS; MOD; INT ANT; I REG DOMAIN"
type input "10001164"
type input "معدات شبكة الكمبيوتر"
type input "Computer Networking Equipment"
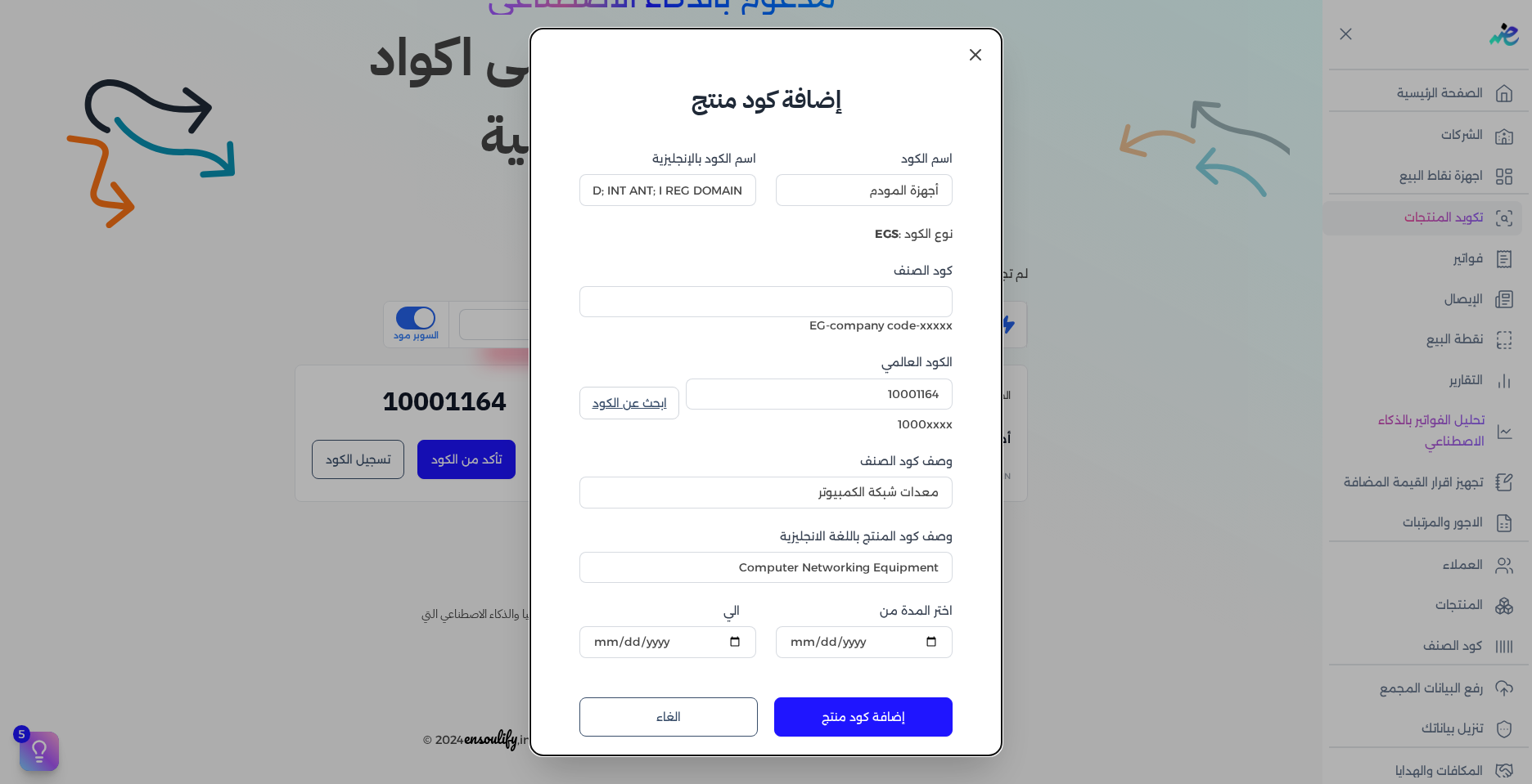
scroll to position [29, 0]
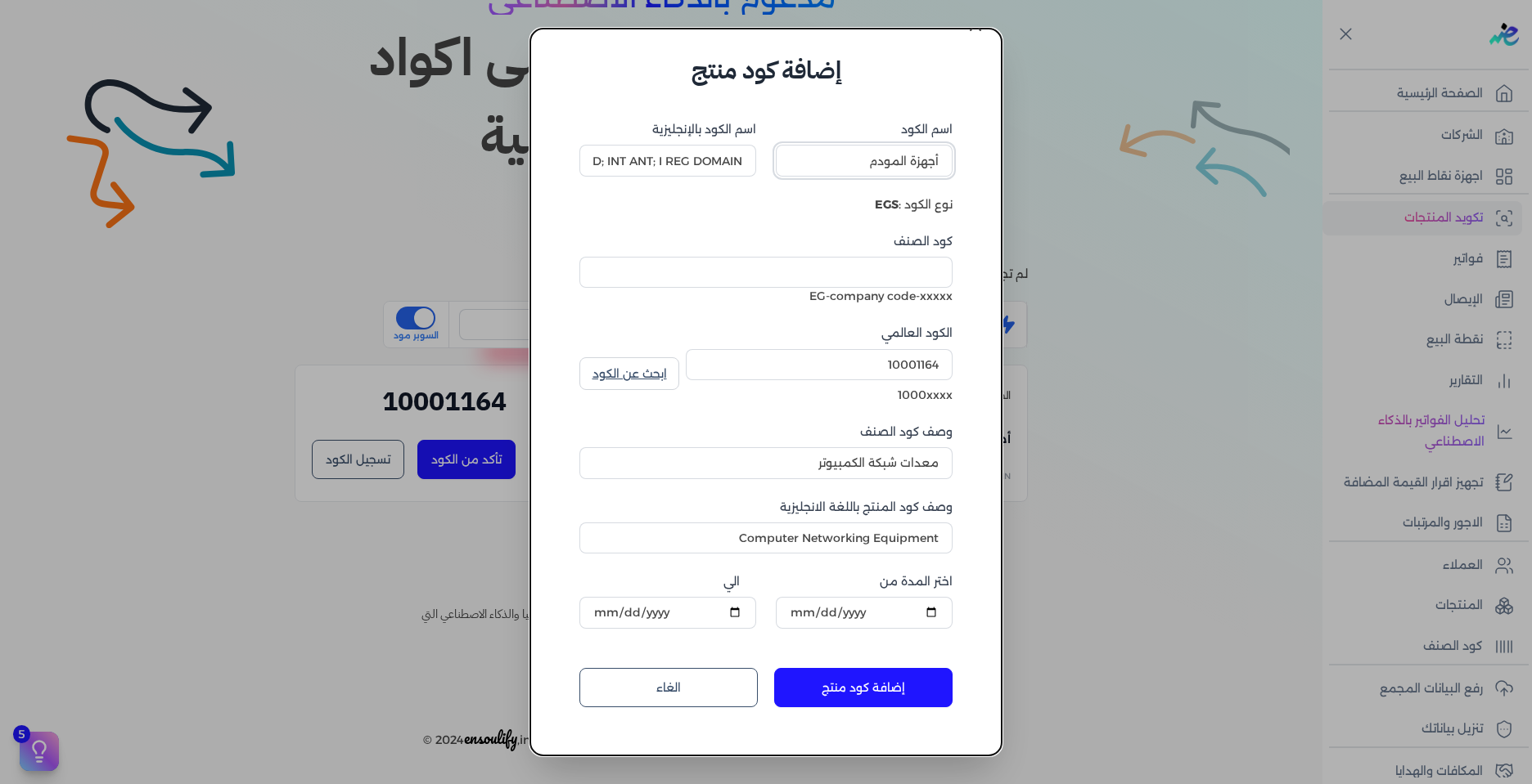
click at [850, 172] on input "أجهزة المودم" at bounding box center [864, 160] width 177 height 31
click at [687, 160] on input "802.11N CAP W/CLEANAIR; 3X4:3SS; MOD; INT ANT; I REG DOMAIN" at bounding box center [668, 160] width 177 height 31
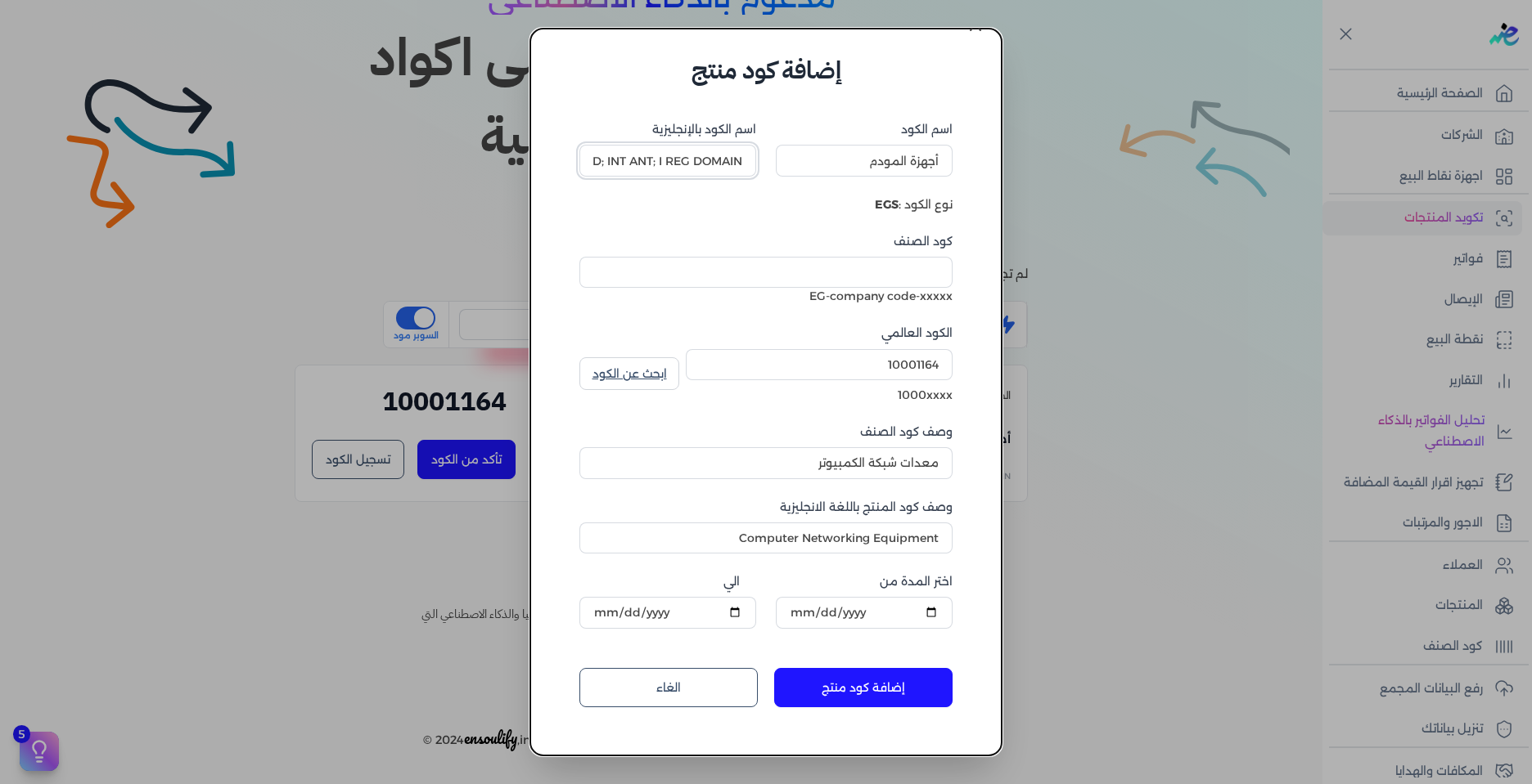
click at [687, 160] on input "802.11N CAP W/CLEANAIR; 3X4:3SS; MOD; INT ANT; I REG DOMAIN" at bounding box center [668, 160] width 177 height 31
click at [765, 533] on div "اسم الكود أجهزة المودم اسم الكود بالإنجليزية 802.11N CAP W/CLEANAIR; 3X4:3SS; M…" at bounding box center [766, 374] width 373 height 507
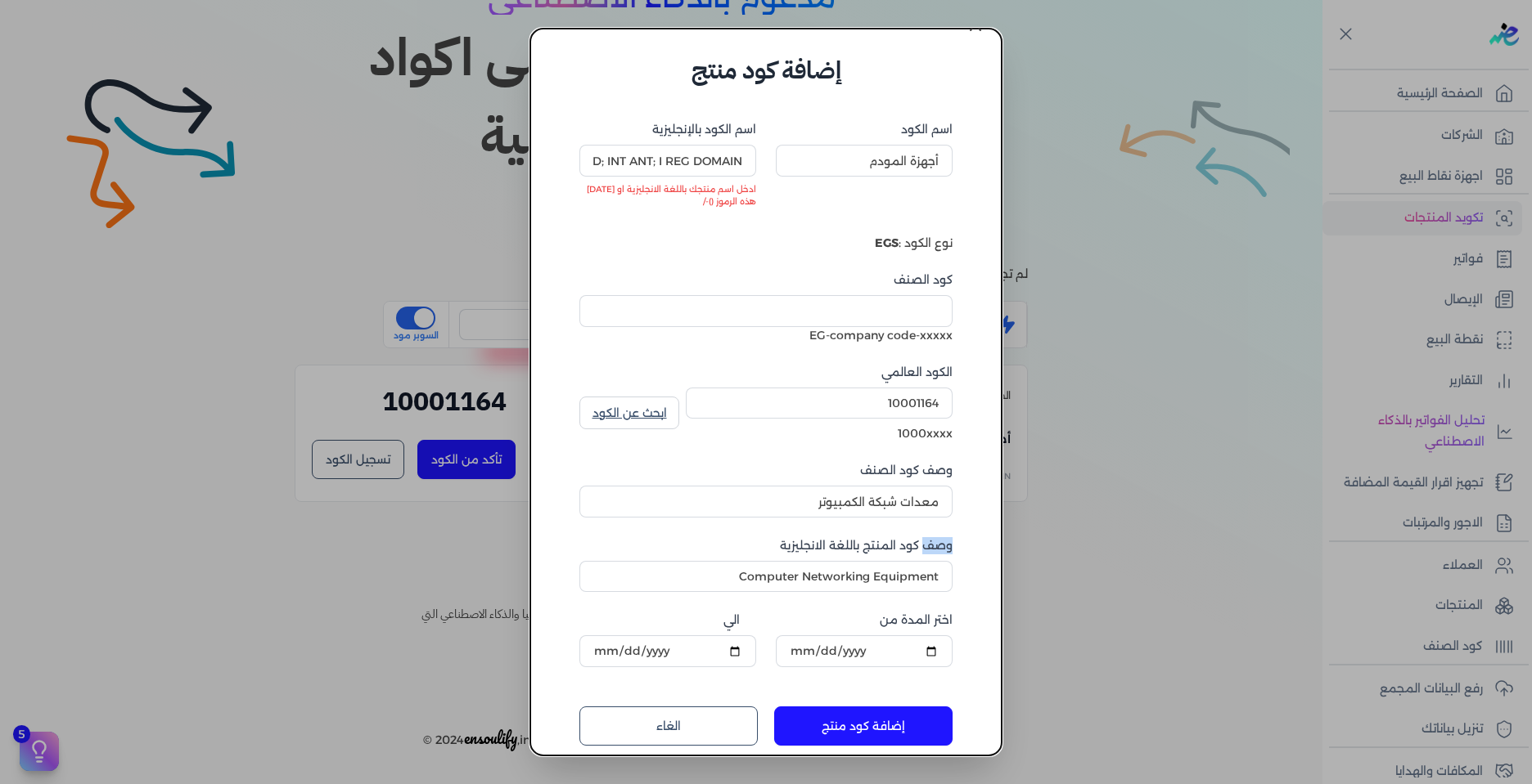
click at [765, 533] on div "اسم الكود أجهزة المودم اسم الكود بالإنجليزية 802.11N CAP W/CLEANAIR; 3X4:3SS; M…" at bounding box center [766, 394] width 373 height 546
click at [815, 161] on input "أجهزة المودم" at bounding box center [864, 160] width 177 height 31
click at [715, 167] on input "802.11N CAP W/CLEANAIR; 3X4:3SS; MOD; INT ANT; I REG DOMAIN" at bounding box center [668, 160] width 177 height 31
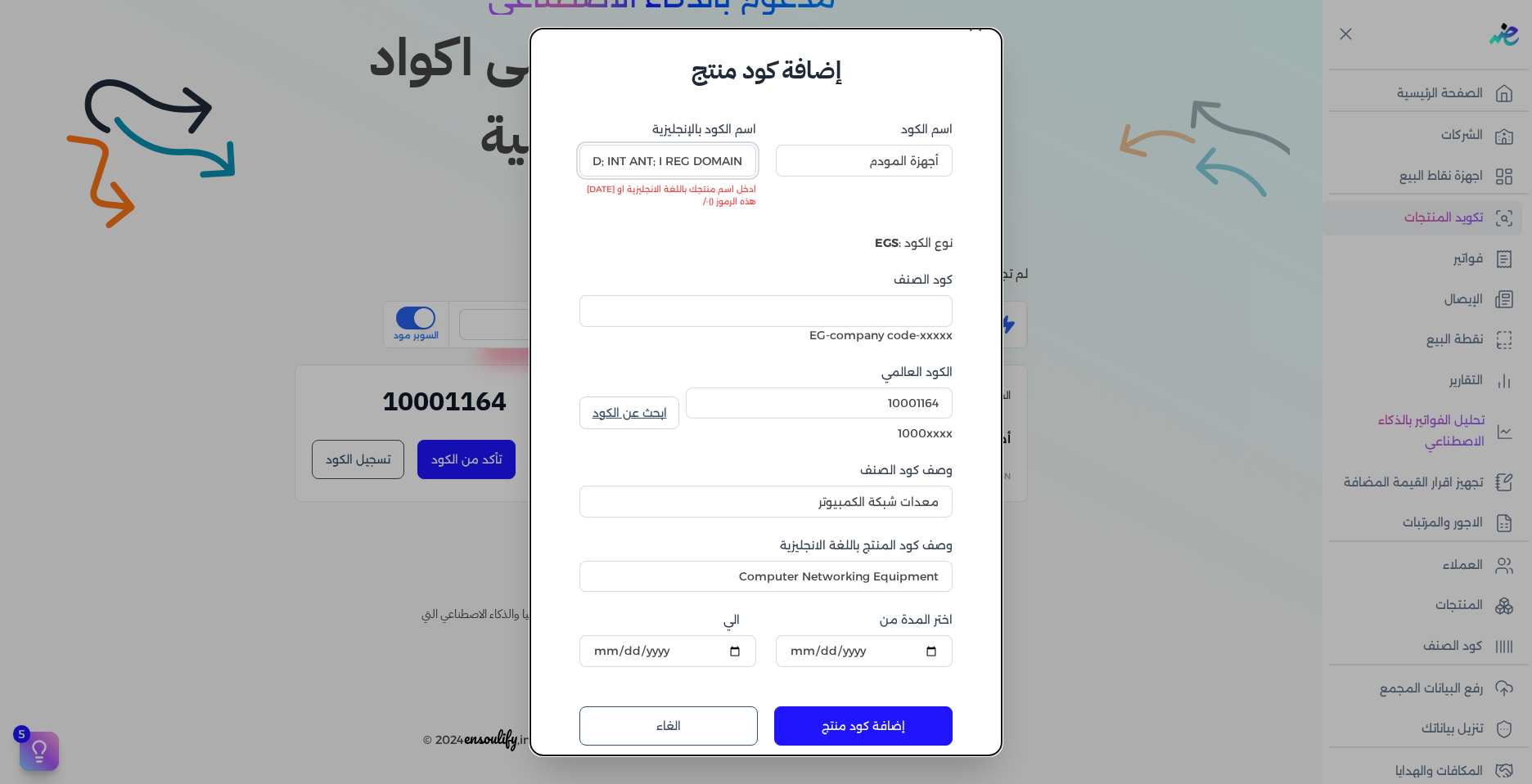
click at [715, 167] on input "802.11N CAP W/CLEANAIR; 3X4:3SS; MOD; INT ANT; I REG DOMAIN" at bounding box center [668, 160] width 177 height 31
click at [622, 416] on link "ابحث عن الكود" at bounding box center [629, 413] width 100 height 33
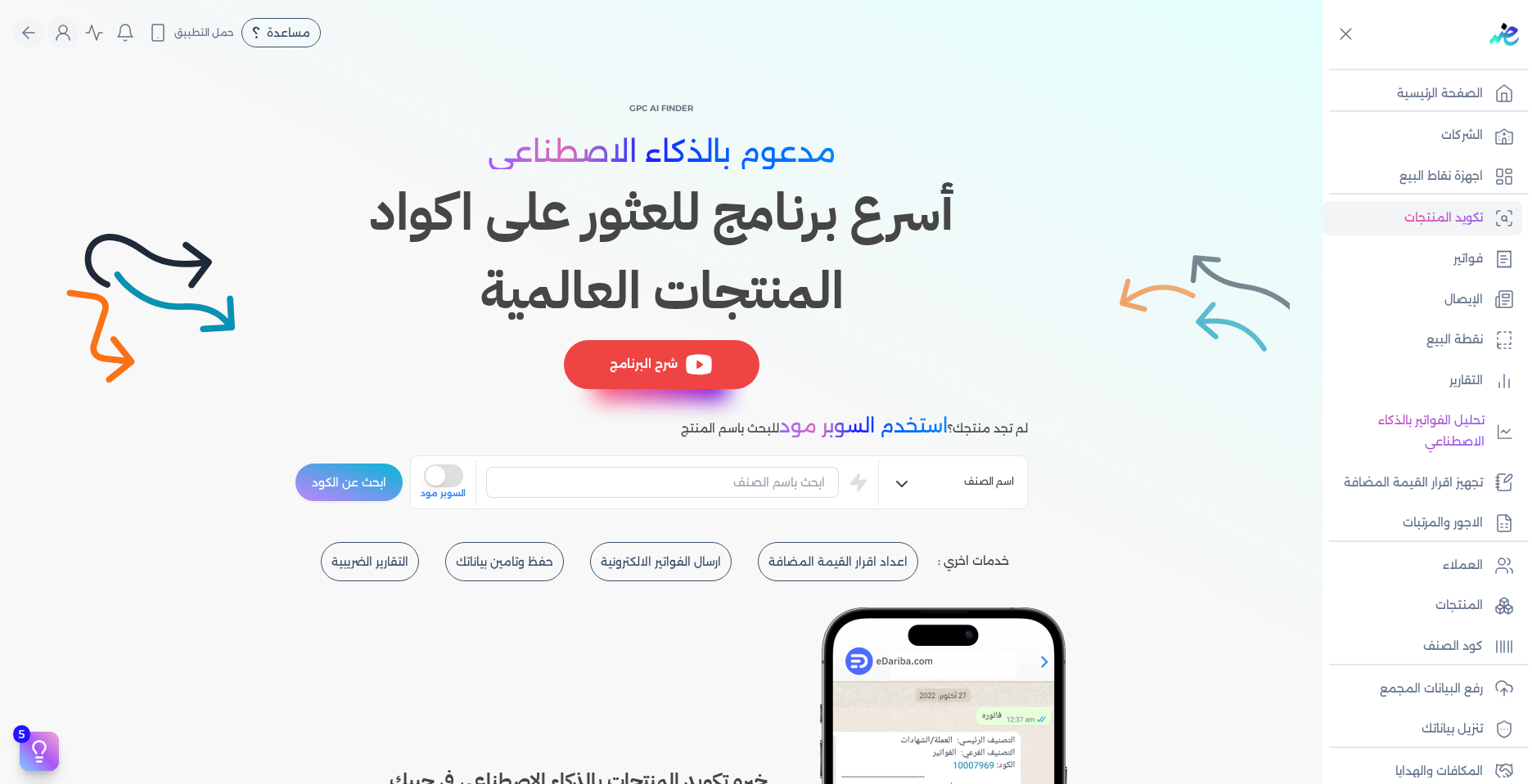
click at [699, 374] on icon at bounding box center [699, 365] width 27 height 21
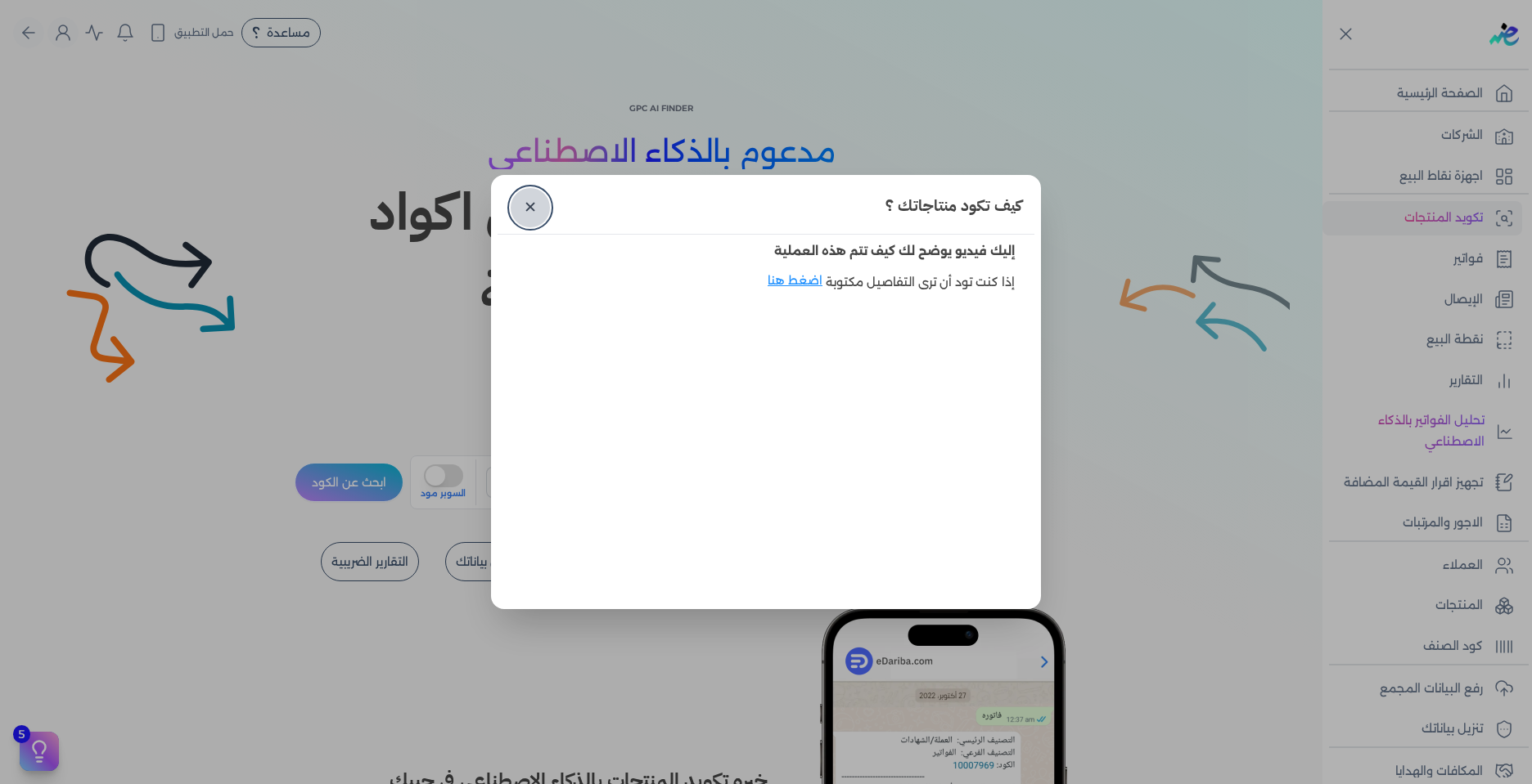
click at [516, 211] on link "✕" at bounding box center [530, 208] width 39 height 39
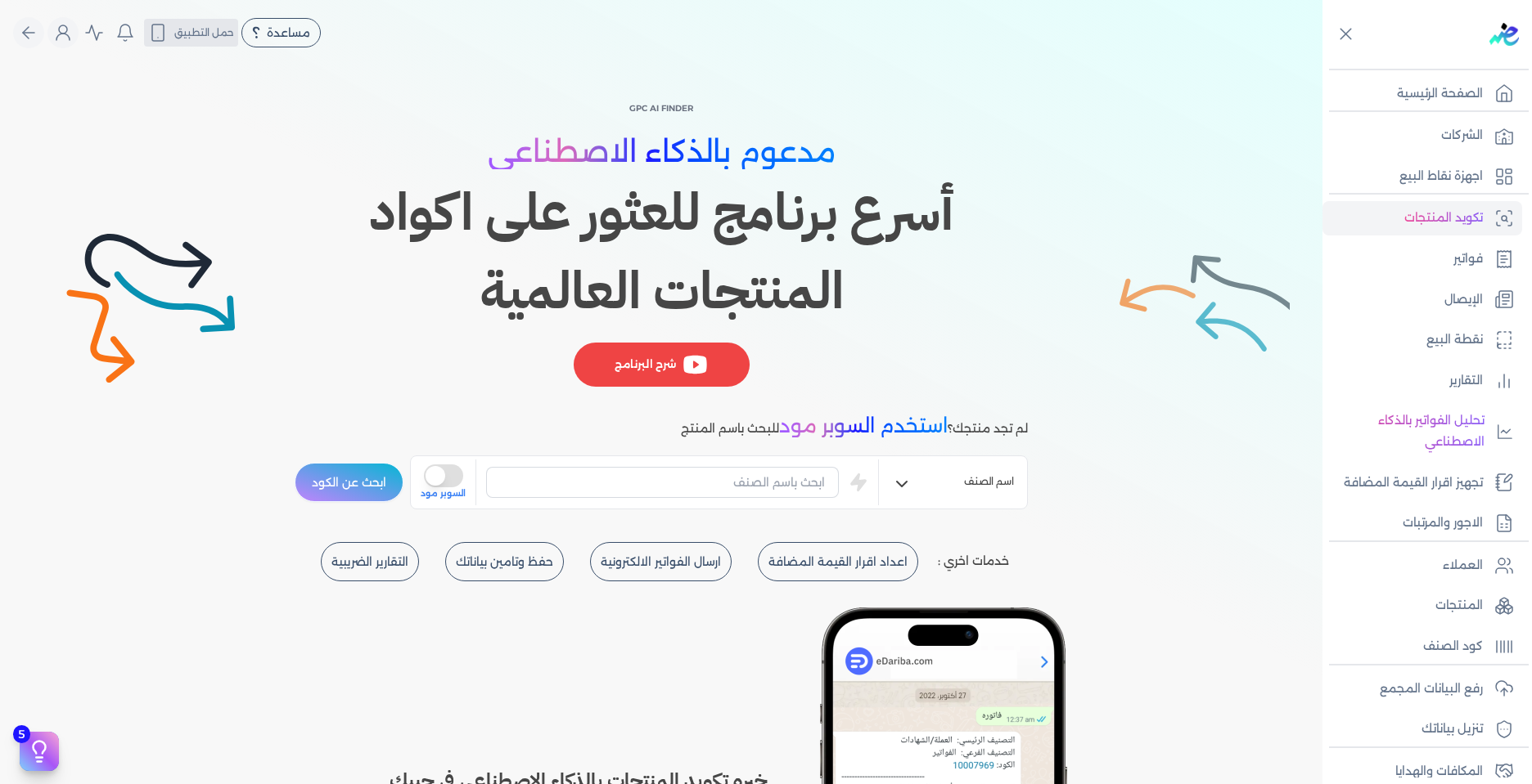
click at [181, 31] on span "حمل التطبيق" at bounding box center [204, 33] width 60 height 15
